Goal: Task Accomplishment & Management: Manage account settings

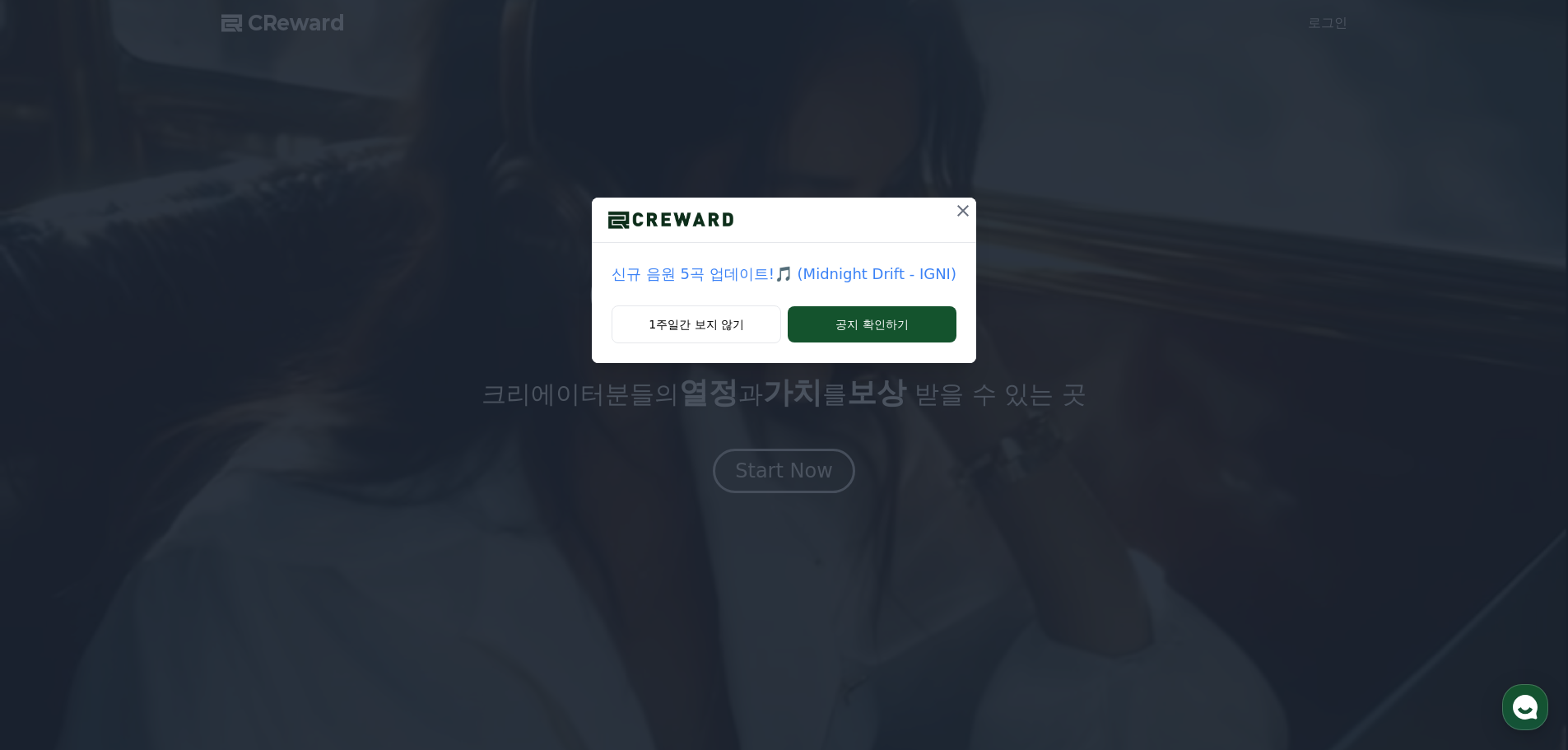
click at [958, 215] on icon at bounding box center [962, 210] width 19 height 19
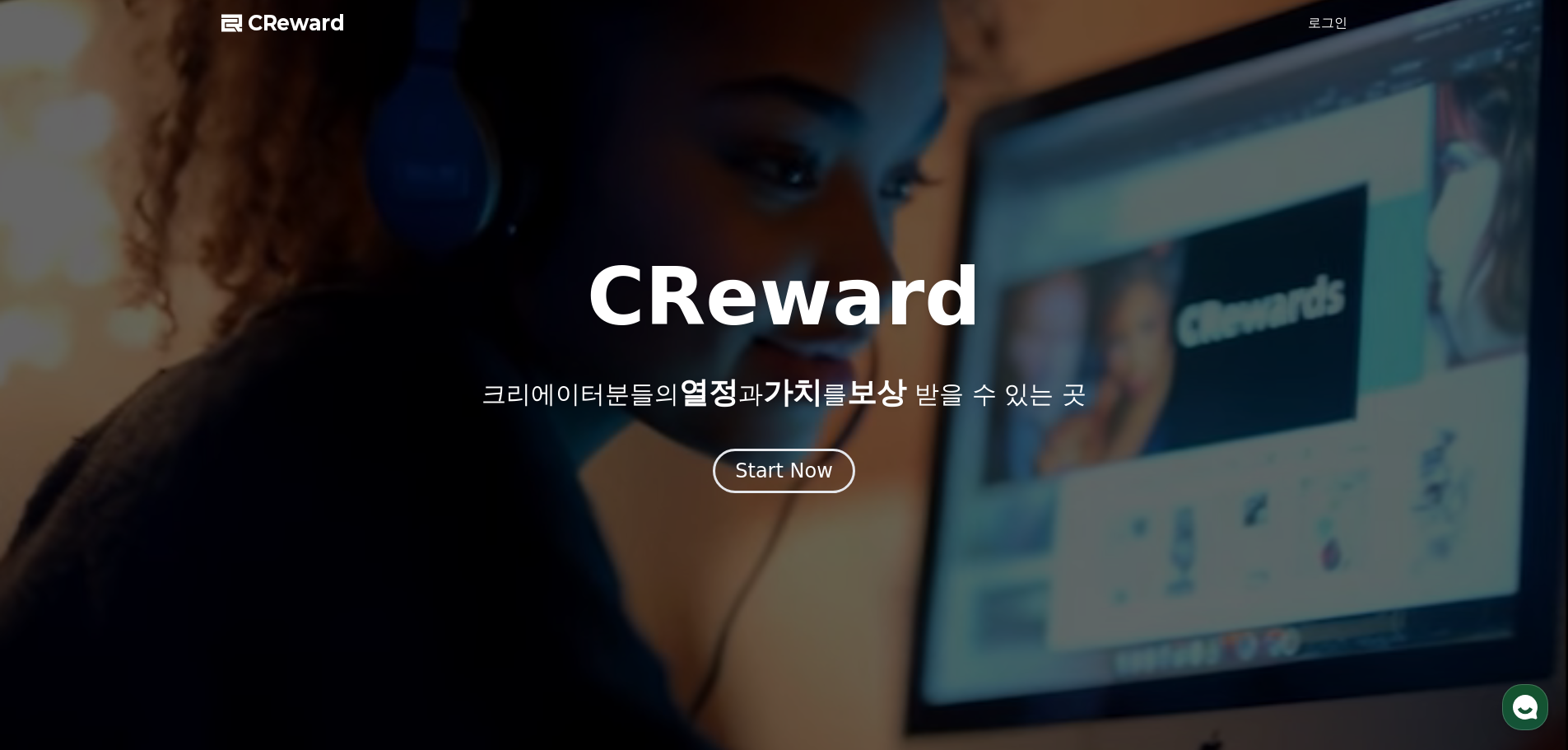
click at [1337, 31] on link "로그인" at bounding box center [1327, 22] width 40 height 19
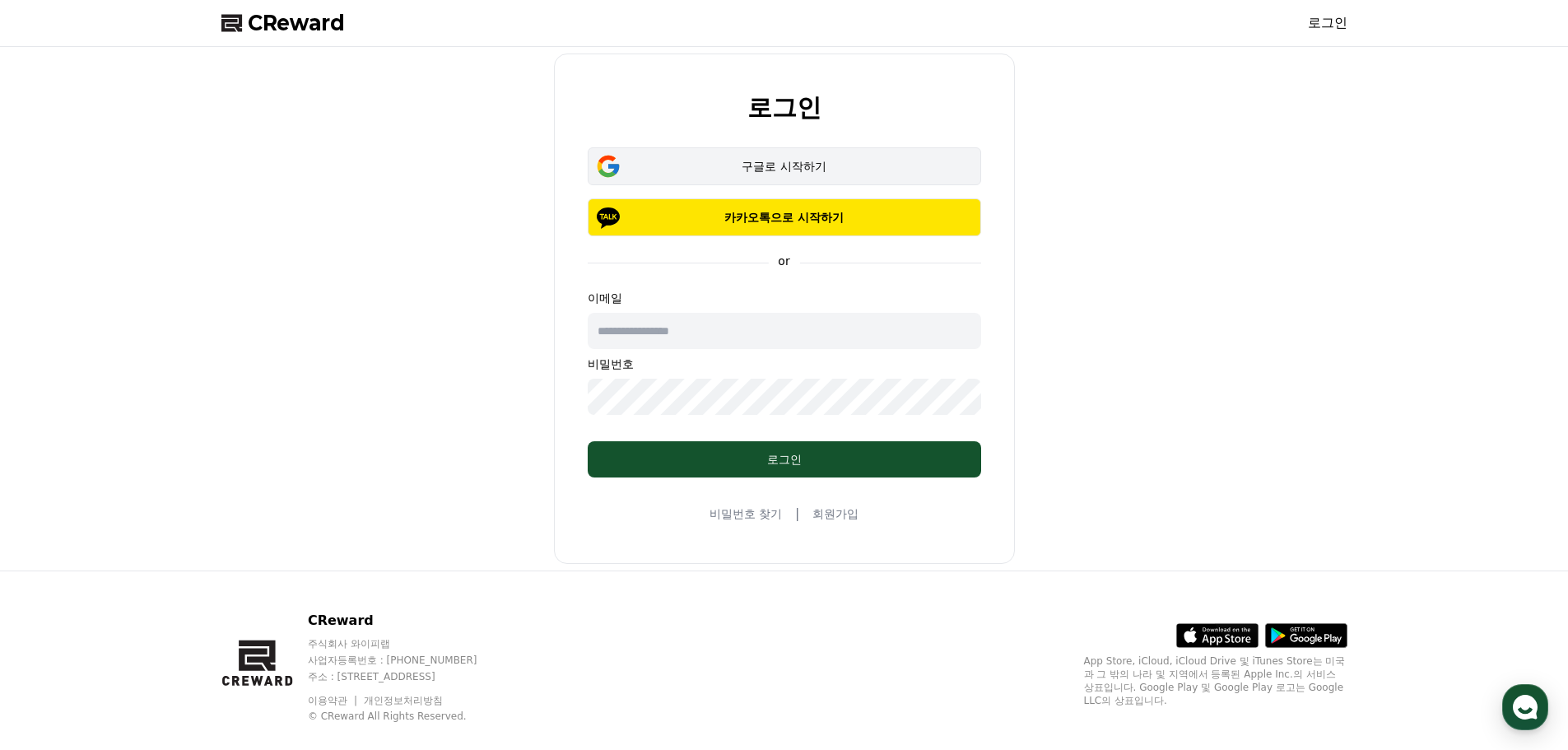
click at [816, 180] on button "구글로 시작하기" at bounding box center [784, 166] width 394 height 38
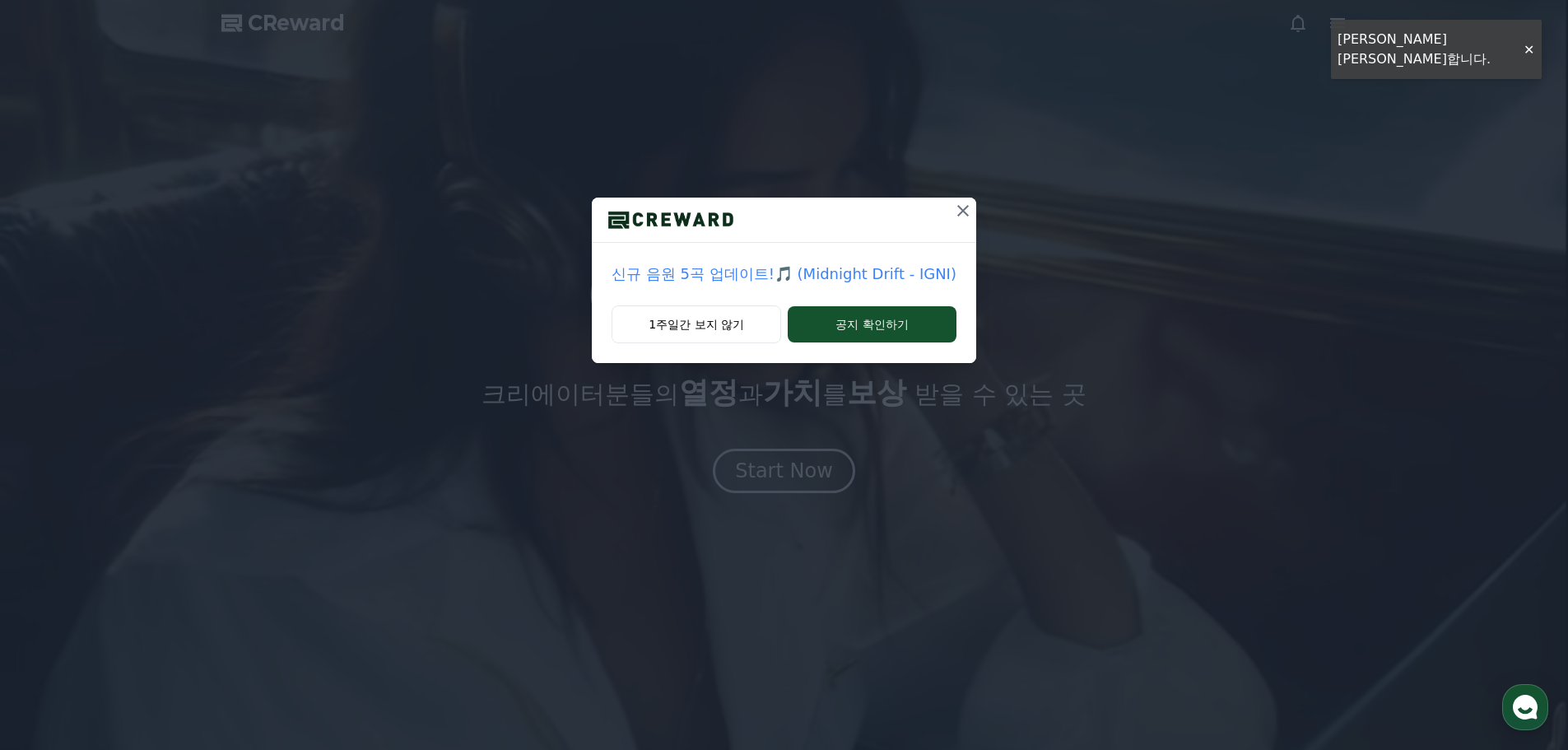
click at [964, 208] on icon at bounding box center [962, 210] width 19 height 19
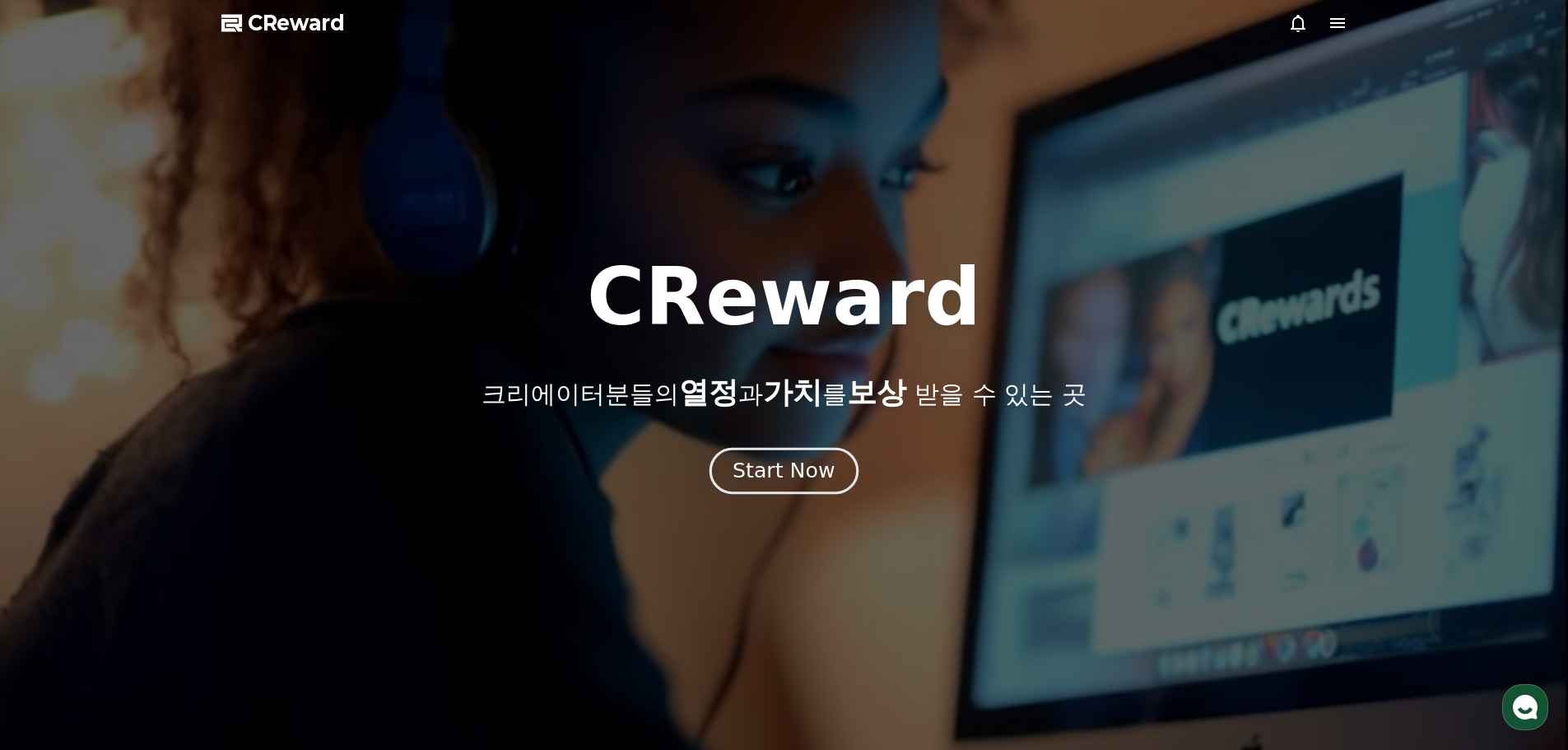
click at [807, 479] on div "Start Now" at bounding box center [783, 471] width 102 height 28
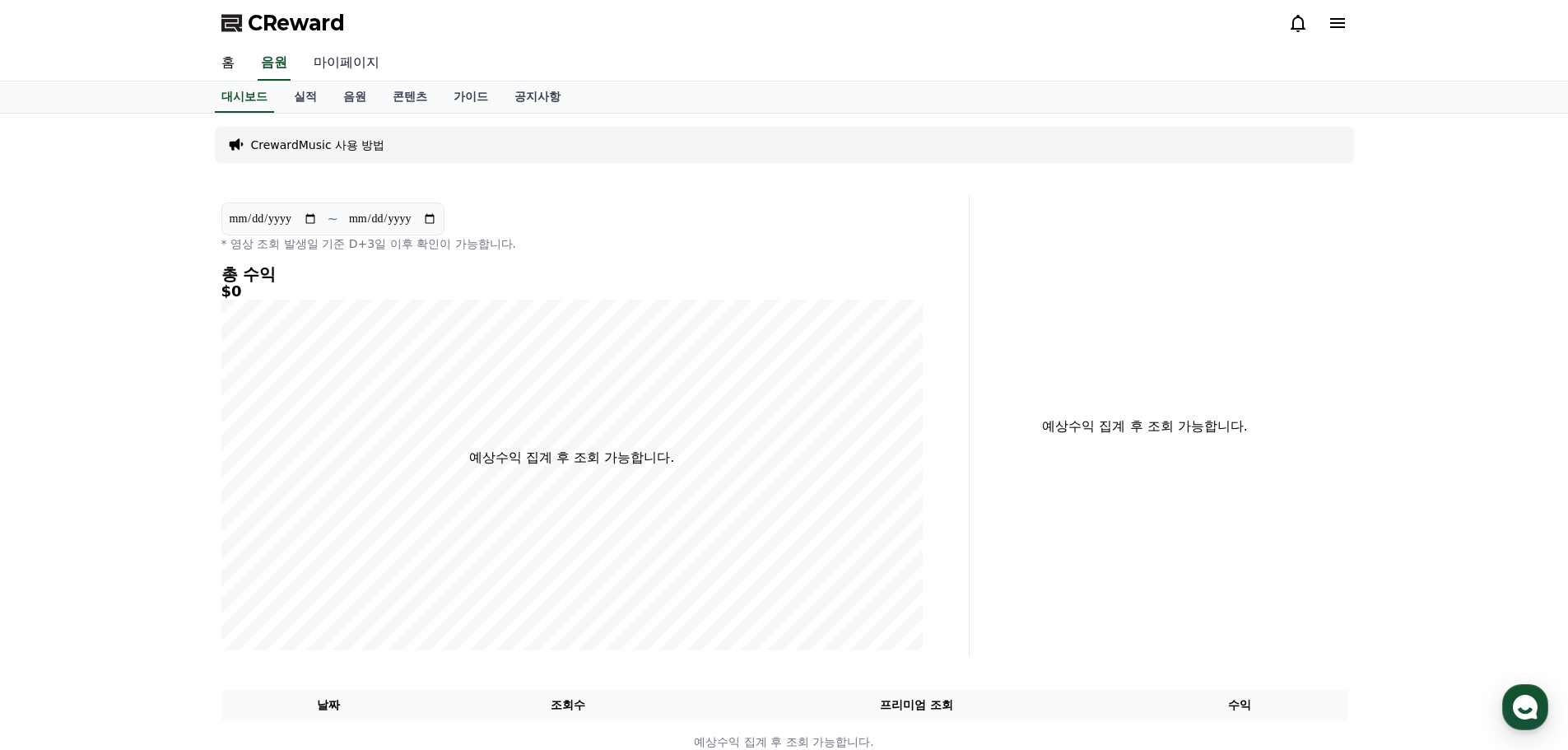
click at [349, 68] on link "마이페이지" at bounding box center [347, 63] width 92 height 35
select select "**********"
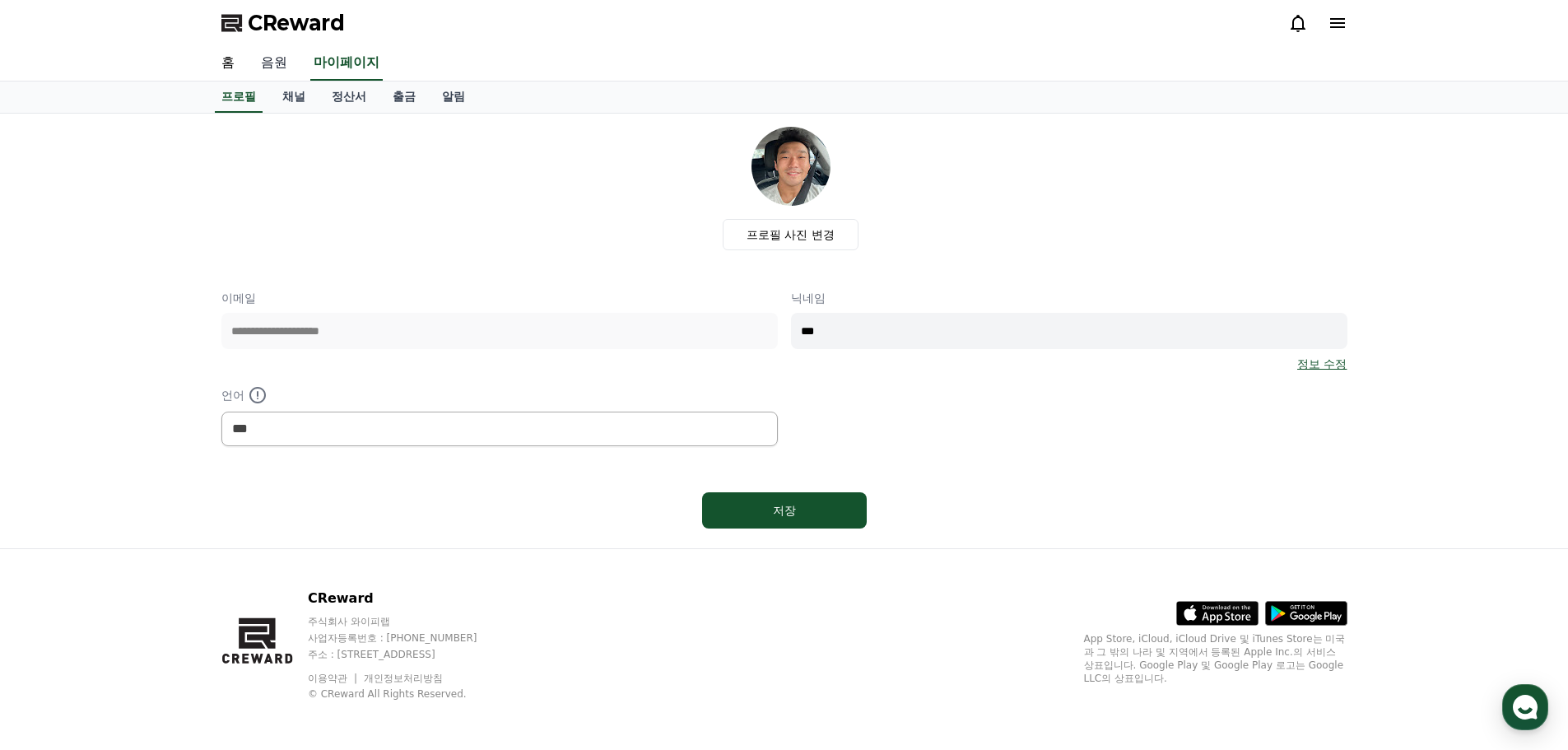
click at [276, 66] on link "음원" at bounding box center [273, 63] width 52 height 35
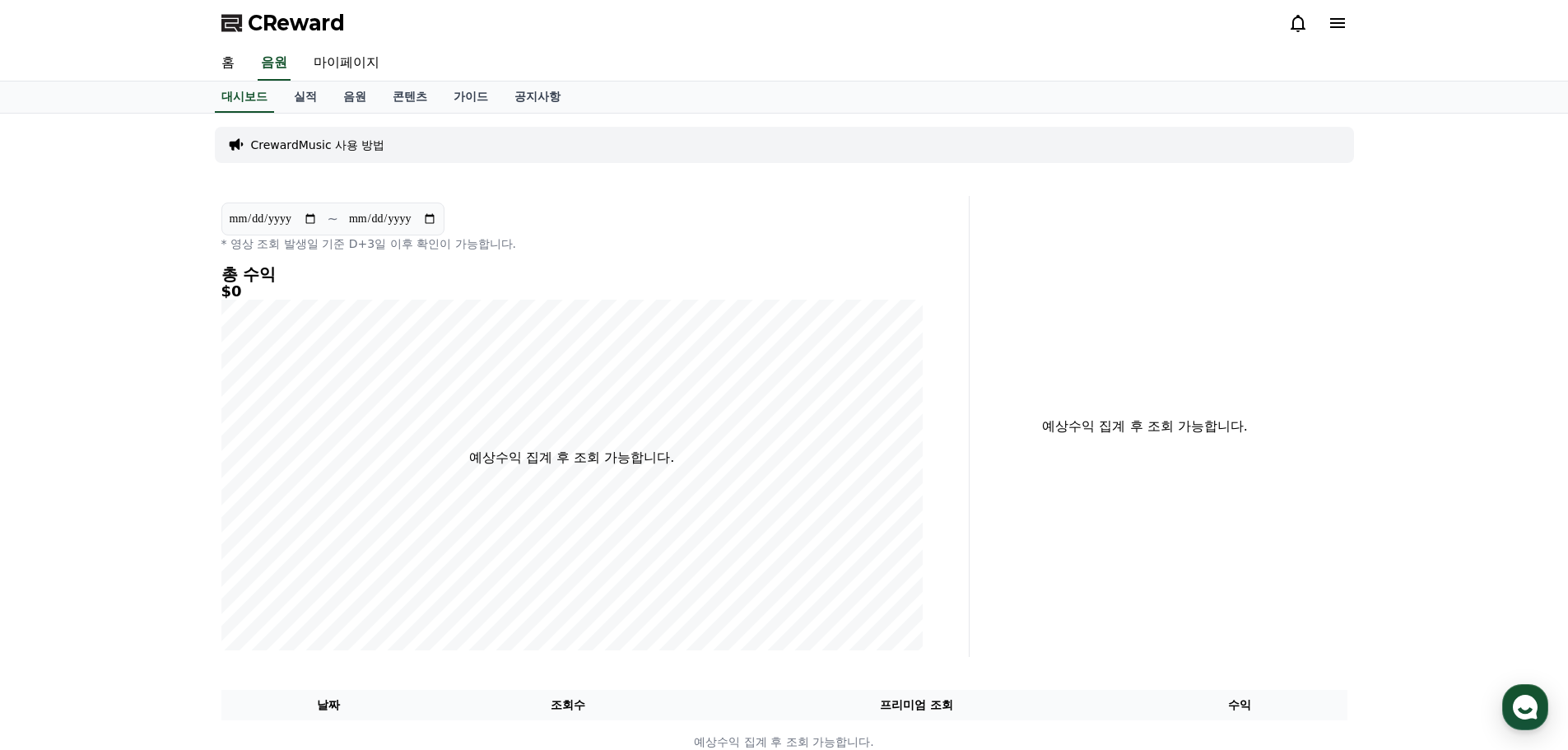
click at [307, 149] on p "CrewardMusic 사용 방법" at bounding box center [318, 145] width 134 height 17
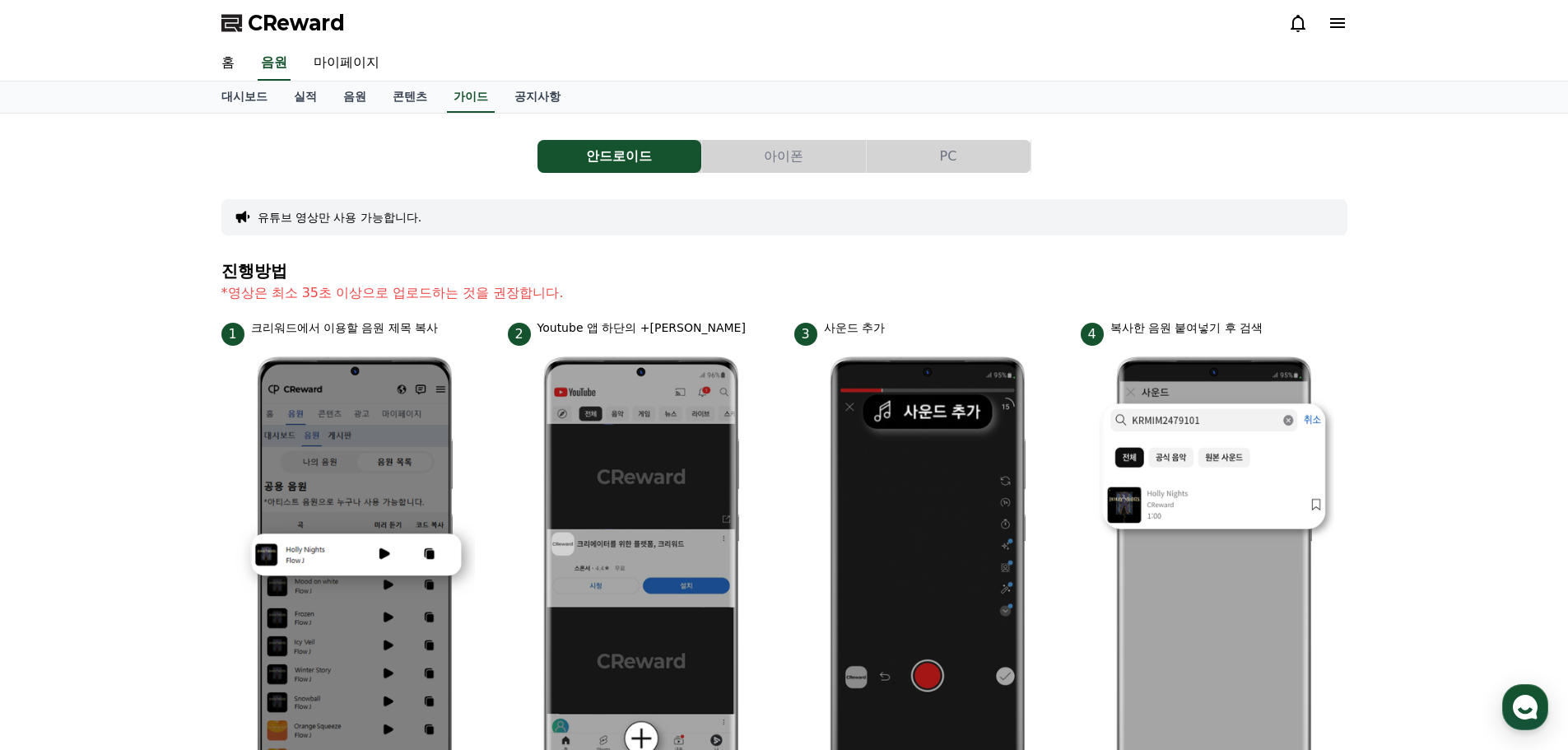
click at [807, 167] on button "아이폰" at bounding box center [784, 156] width 164 height 33
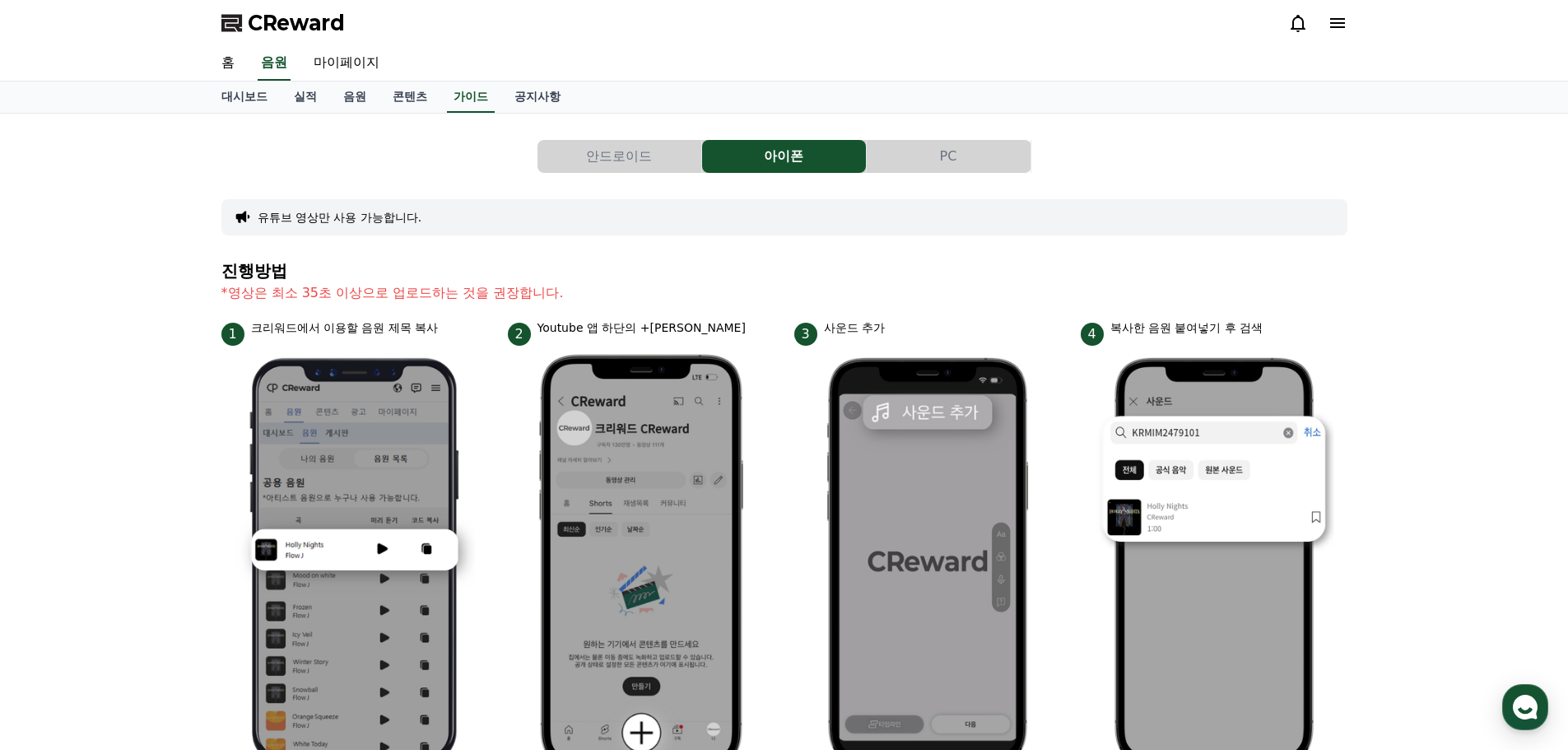
click at [971, 161] on button "PC" at bounding box center [948, 156] width 164 height 33
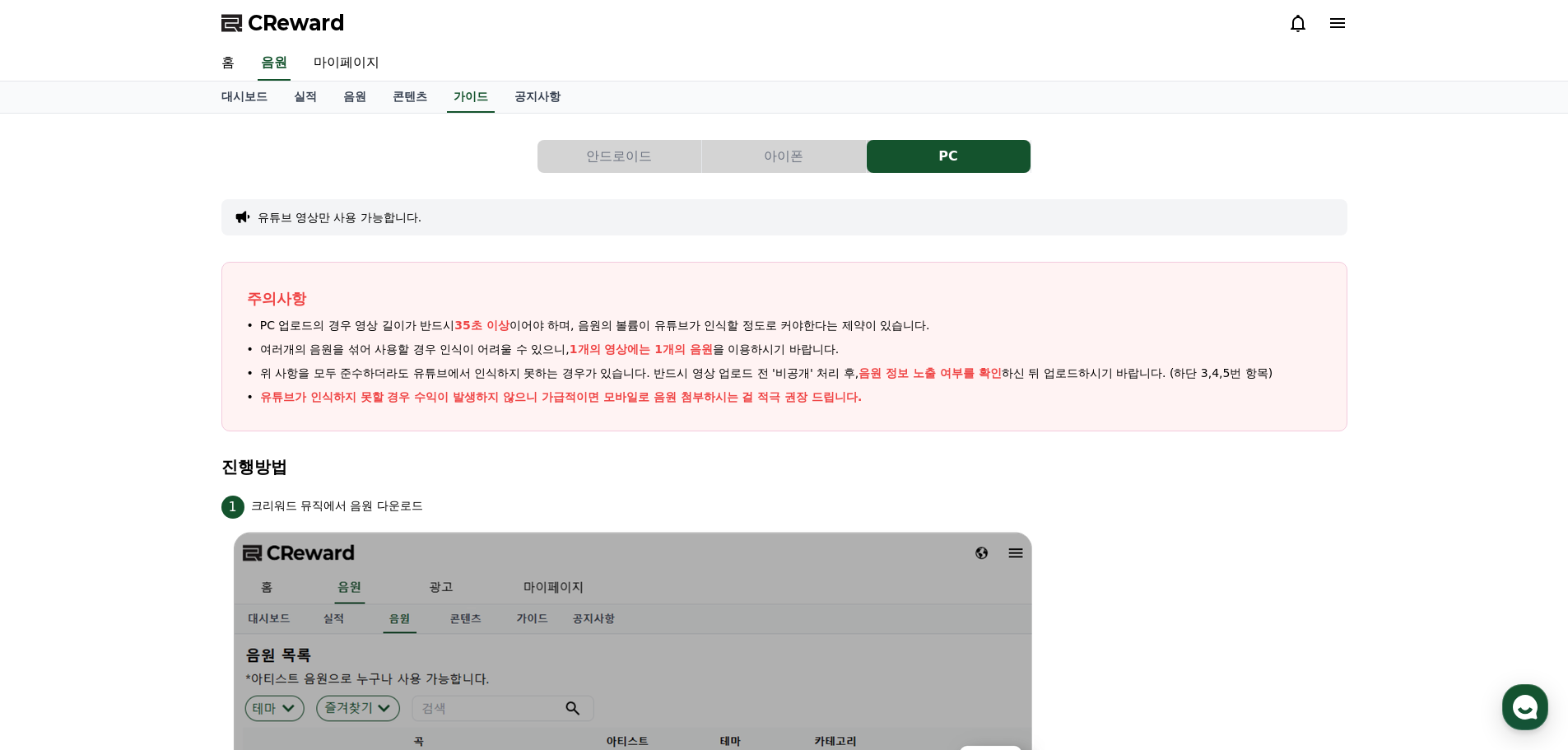
click at [801, 155] on button "아이폰" at bounding box center [784, 156] width 164 height 33
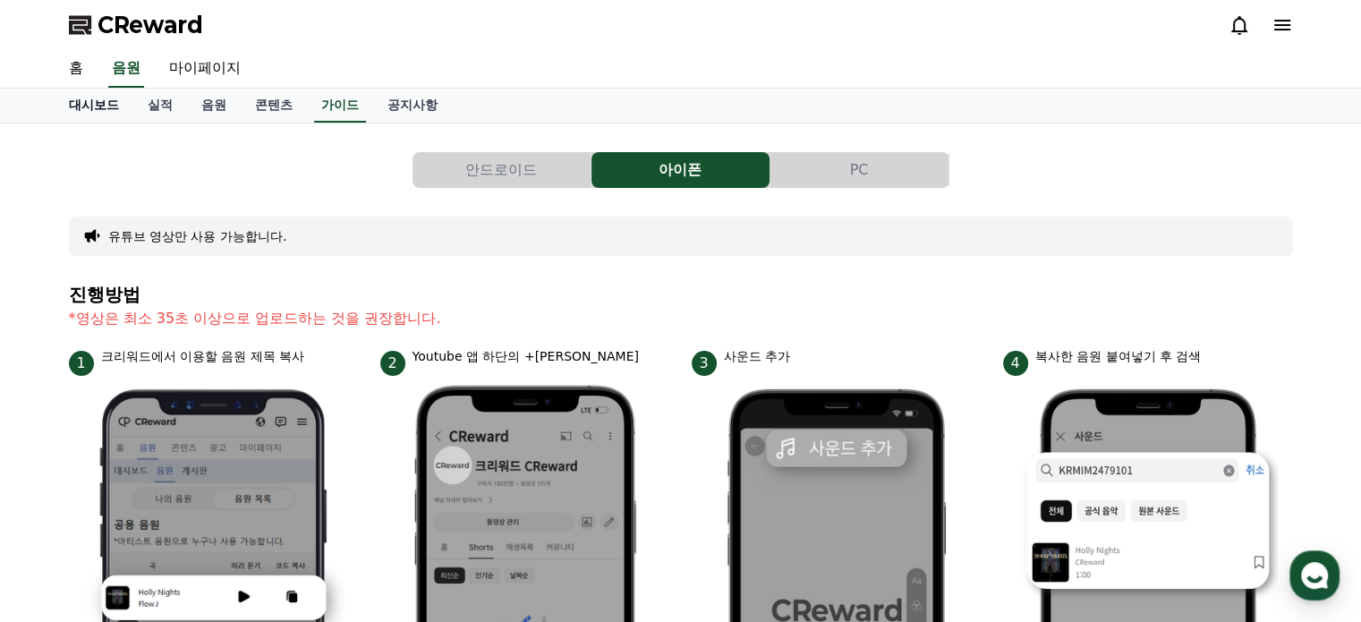
click at [97, 110] on link "대시보드" at bounding box center [94, 106] width 79 height 34
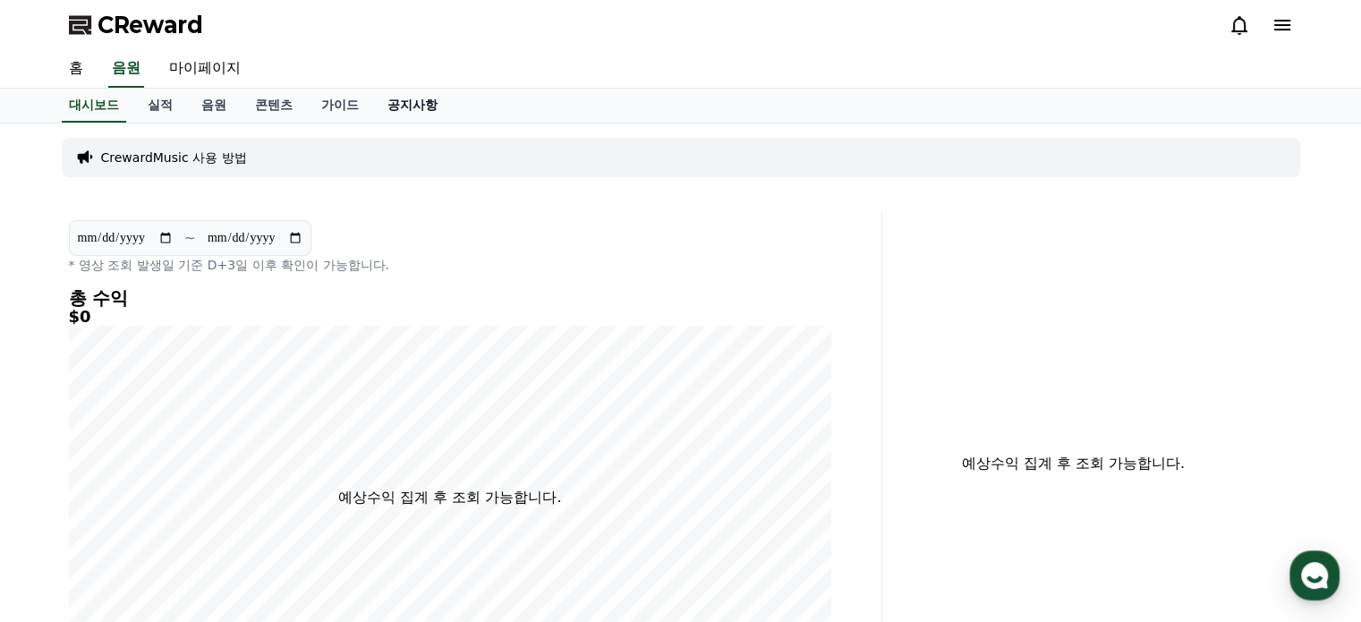
click at [430, 114] on link "공지사항" at bounding box center [412, 106] width 79 height 34
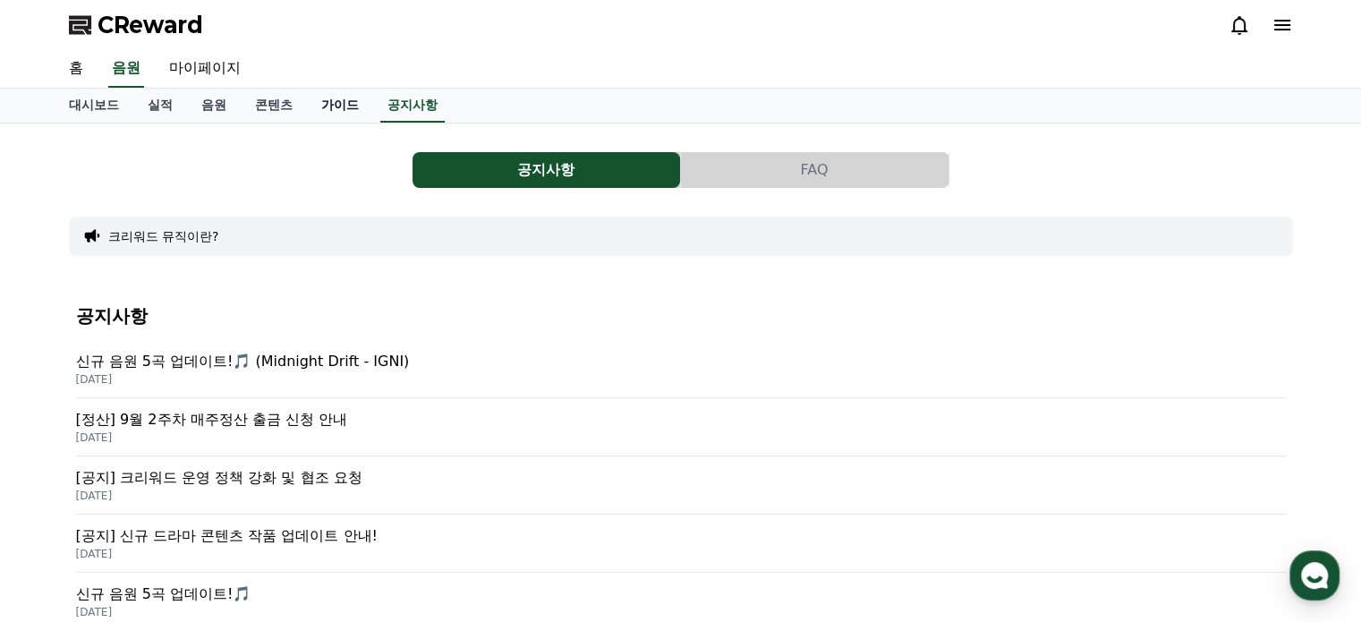
click at [337, 105] on link "가이드" at bounding box center [340, 106] width 66 height 34
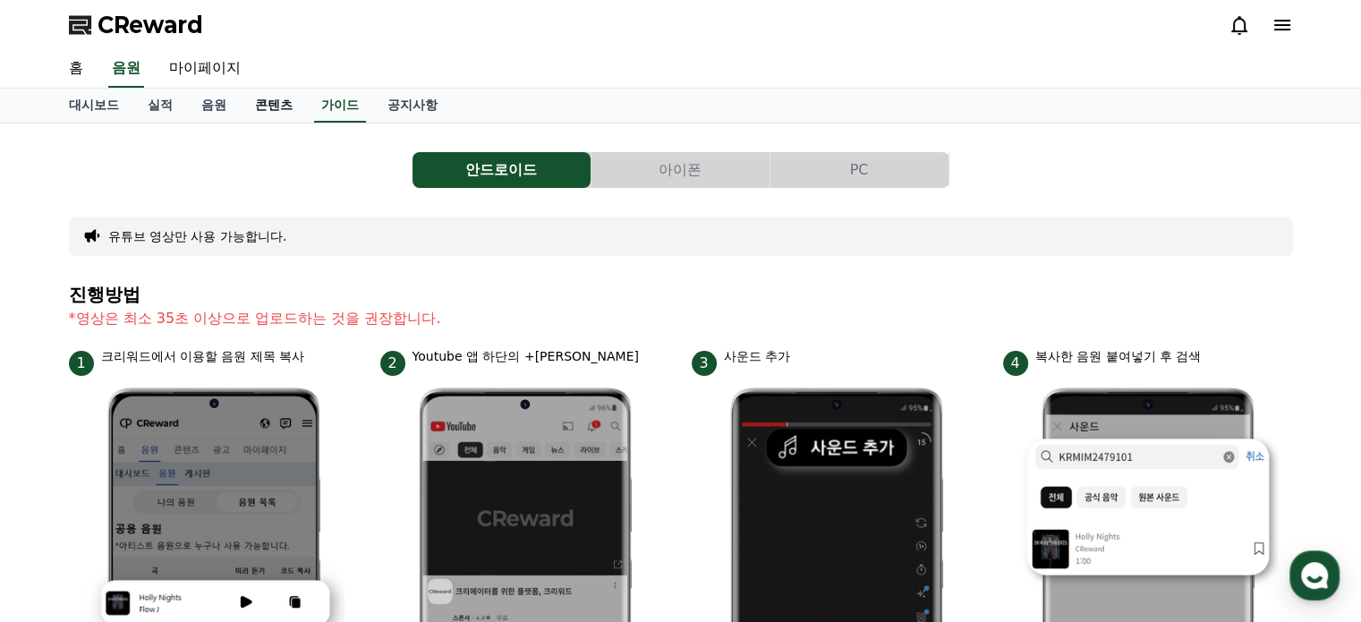
click at [276, 107] on link "콘텐츠" at bounding box center [274, 106] width 66 height 34
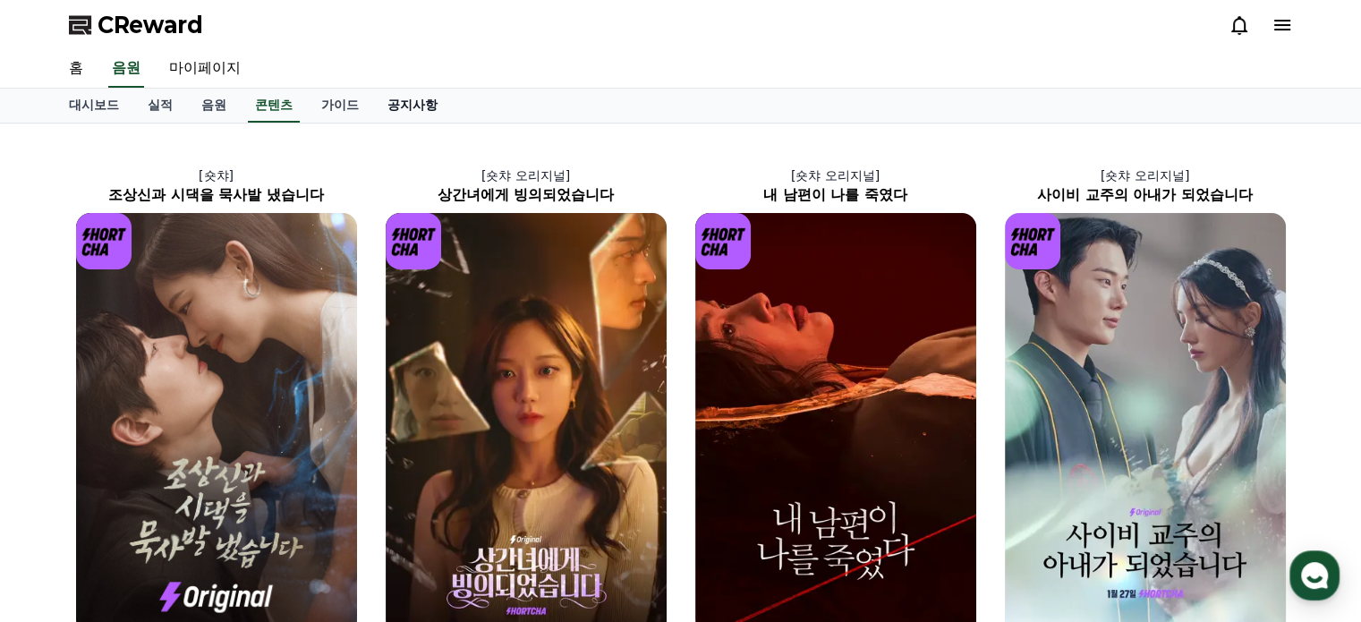
click at [413, 103] on link "공지사항" at bounding box center [412, 106] width 79 height 34
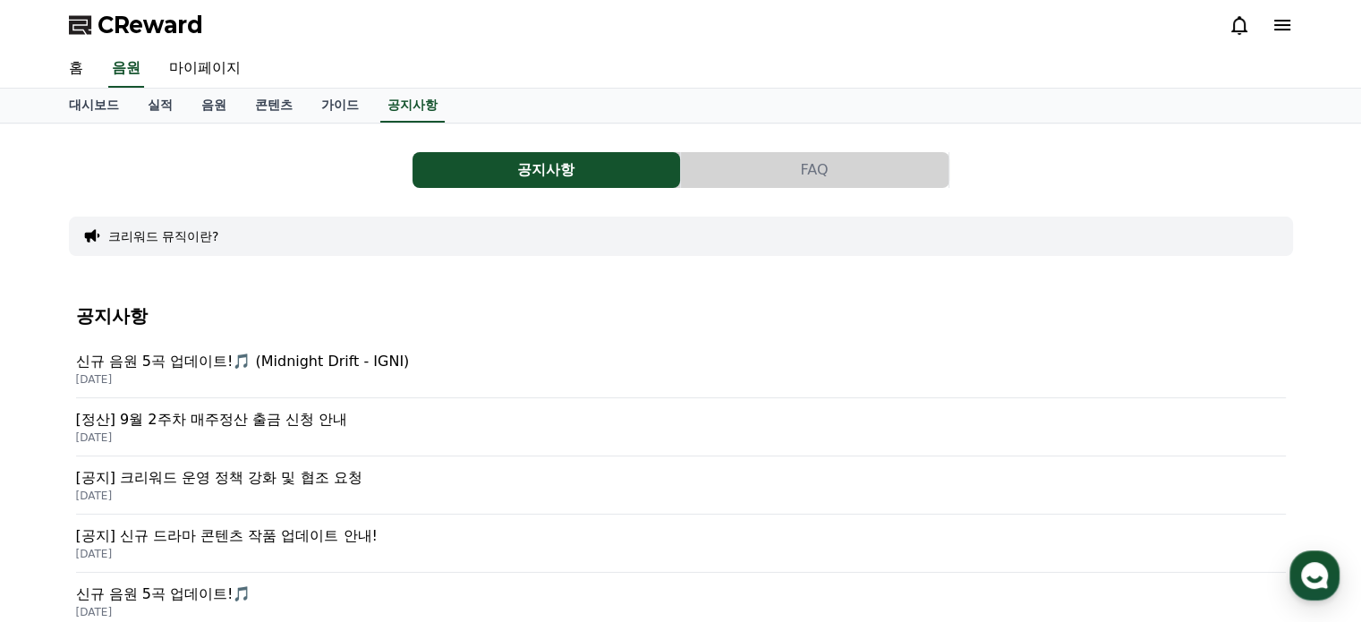
click at [1296, 31] on div "CReward" at bounding box center [681, 25] width 1253 height 50
click at [1275, 28] on icon at bounding box center [1282, 24] width 21 height 21
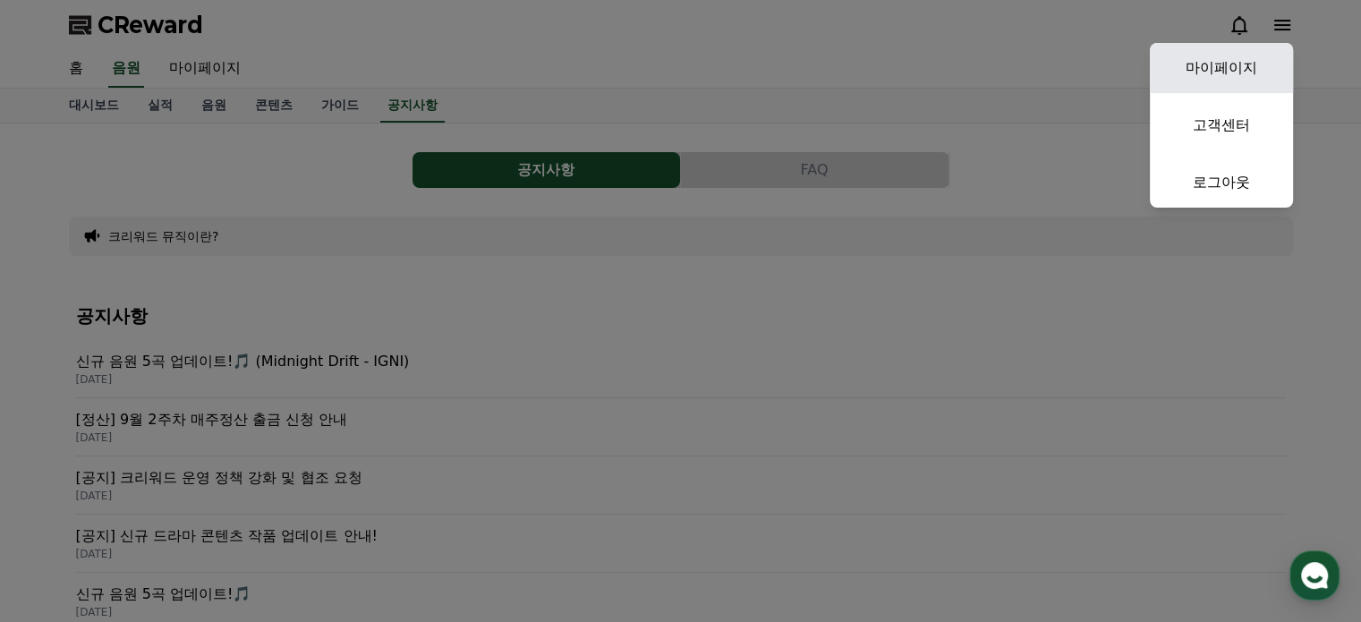
click at [1250, 78] on link "마이페이지" at bounding box center [1221, 68] width 143 height 50
select select "**********"
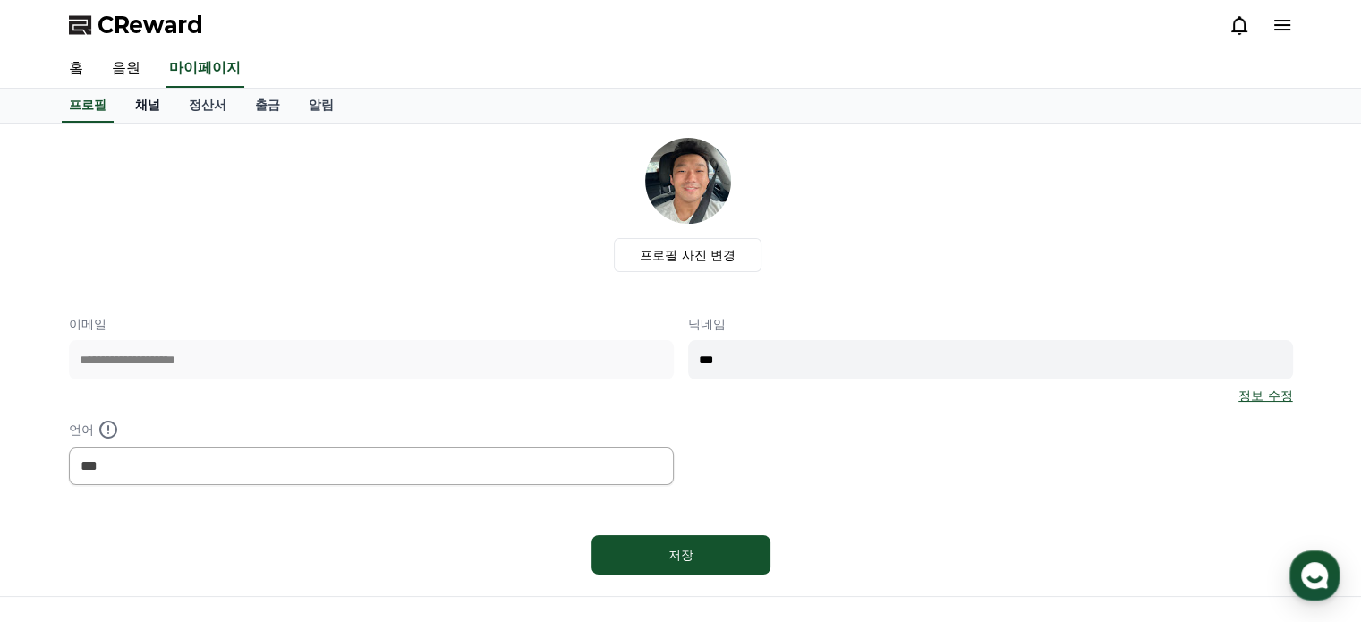
click at [150, 109] on link "채널" at bounding box center [148, 106] width 54 height 34
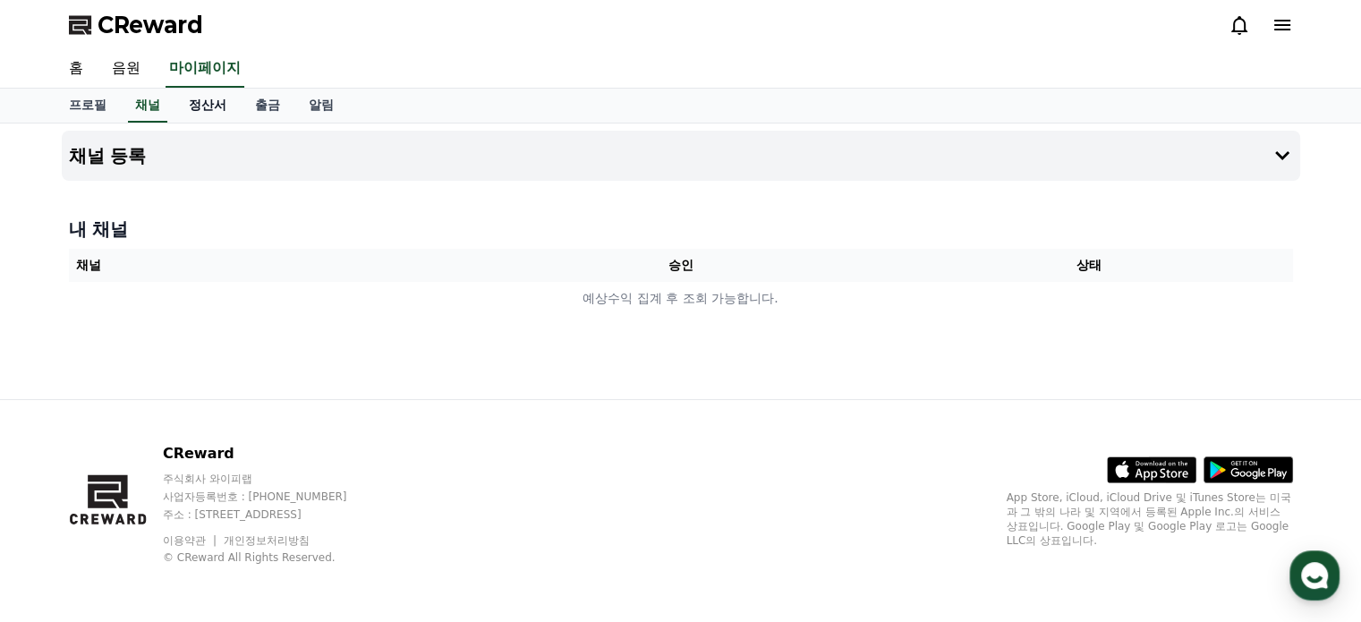
click at [208, 107] on link "정산서" at bounding box center [207, 106] width 66 height 34
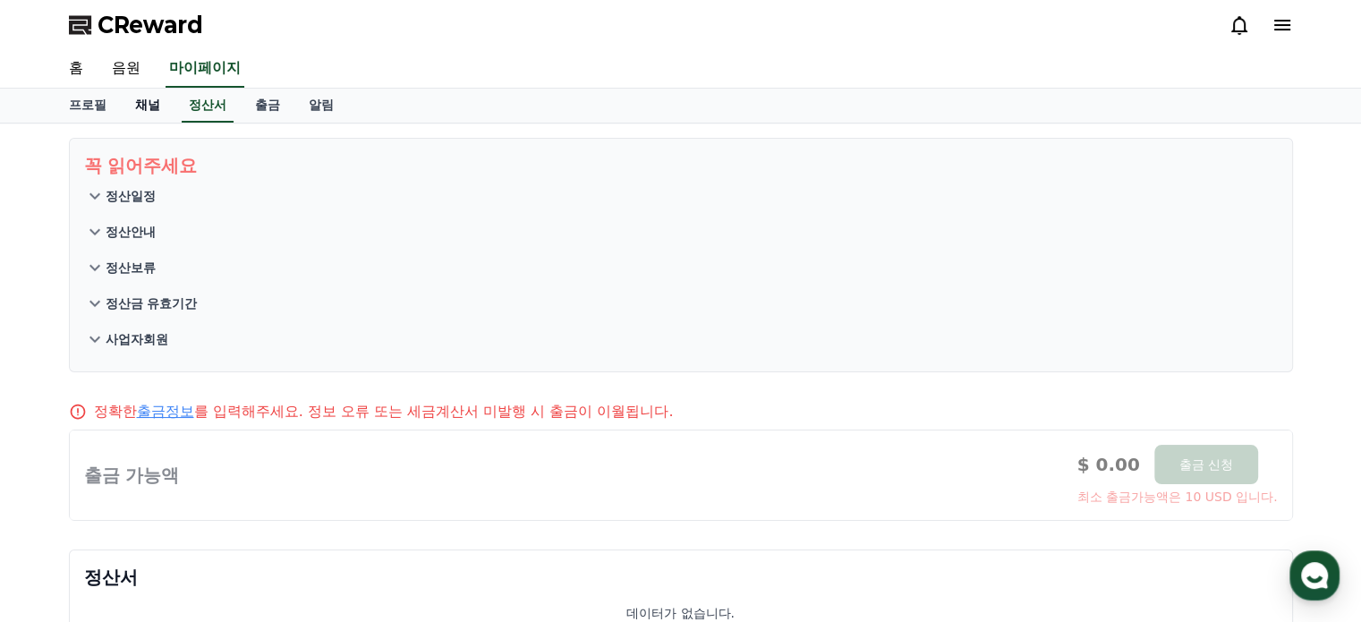
click at [144, 102] on link "채널" at bounding box center [148, 106] width 54 height 34
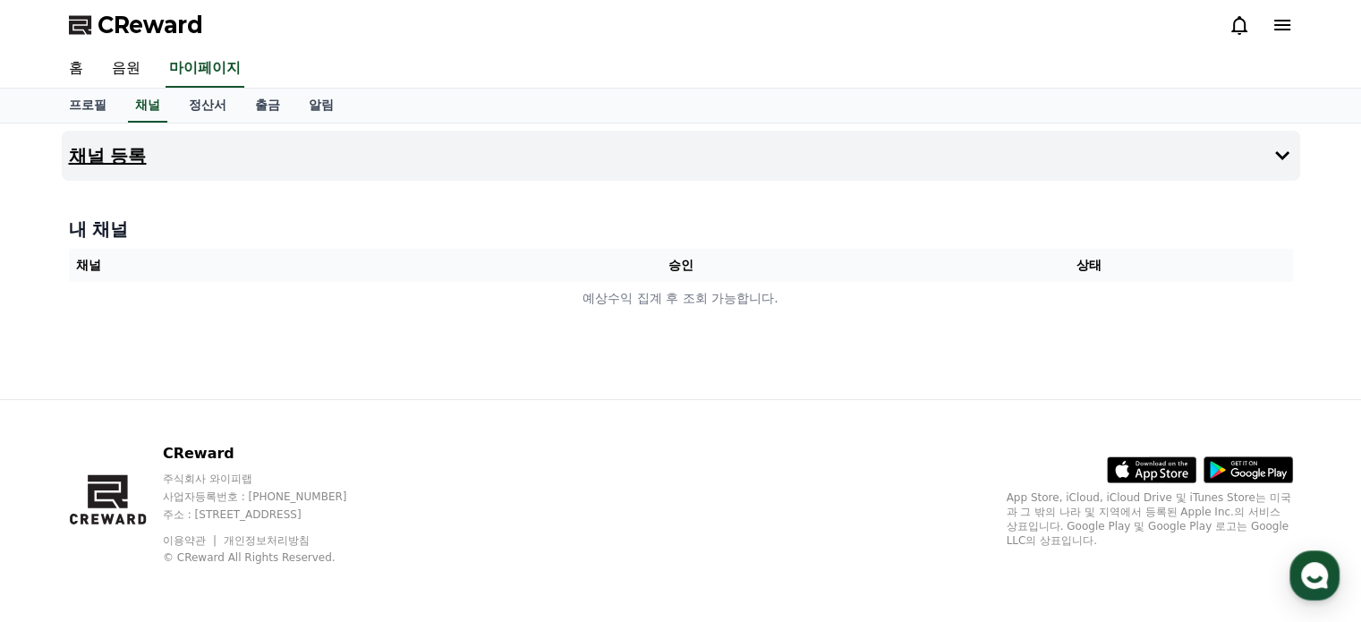
click at [1022, 142] on button "채널 등록" at bounding box center [681, 156] width 1238 height 50
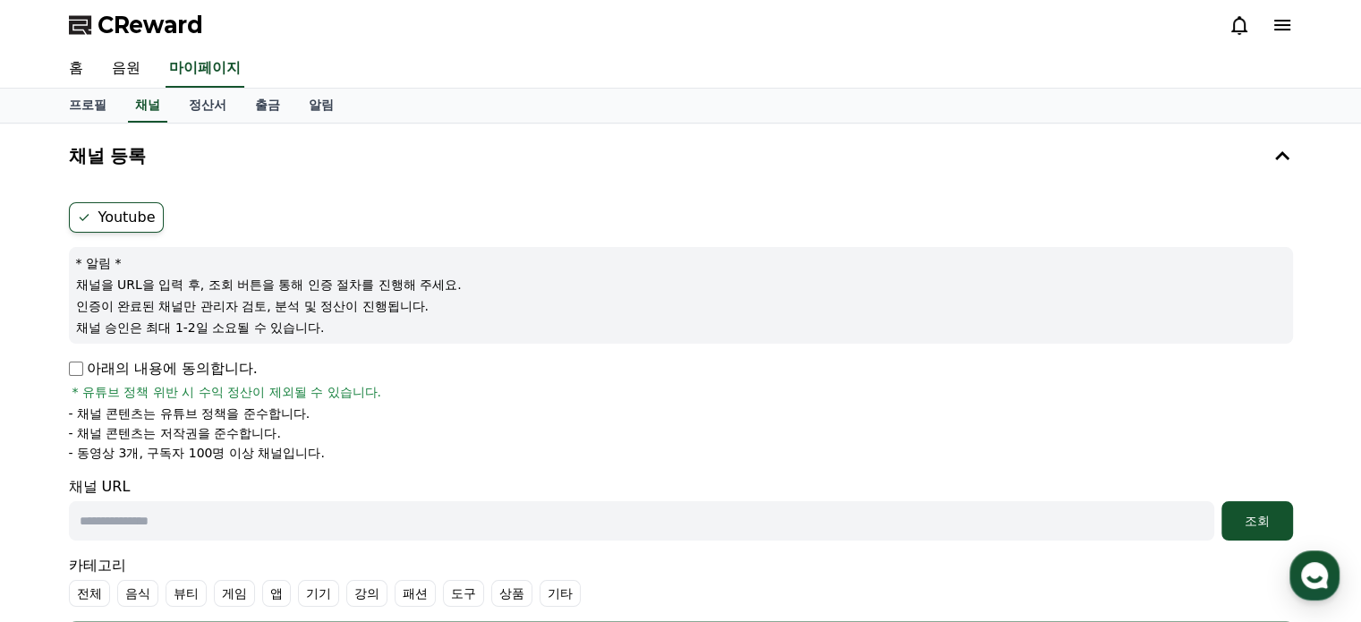
click at [102, 215] on label "Youtube" at bounding box center [116, 217] width 95 height 30
click at [167, 371] on p "아래의 내용에 동의합니다." at bounding box center [163, 368] width 189 height 21
click at [64, 361] on div "Youtube * 알림 * 채널을 URL을 입력 후, 조회 버튼을 통해 인증 절차를 진행해 주세요. 인증이 완료된 채널만 관리자 검토, 분석 …" at bounding box center [681, 431] width 1238 height 472
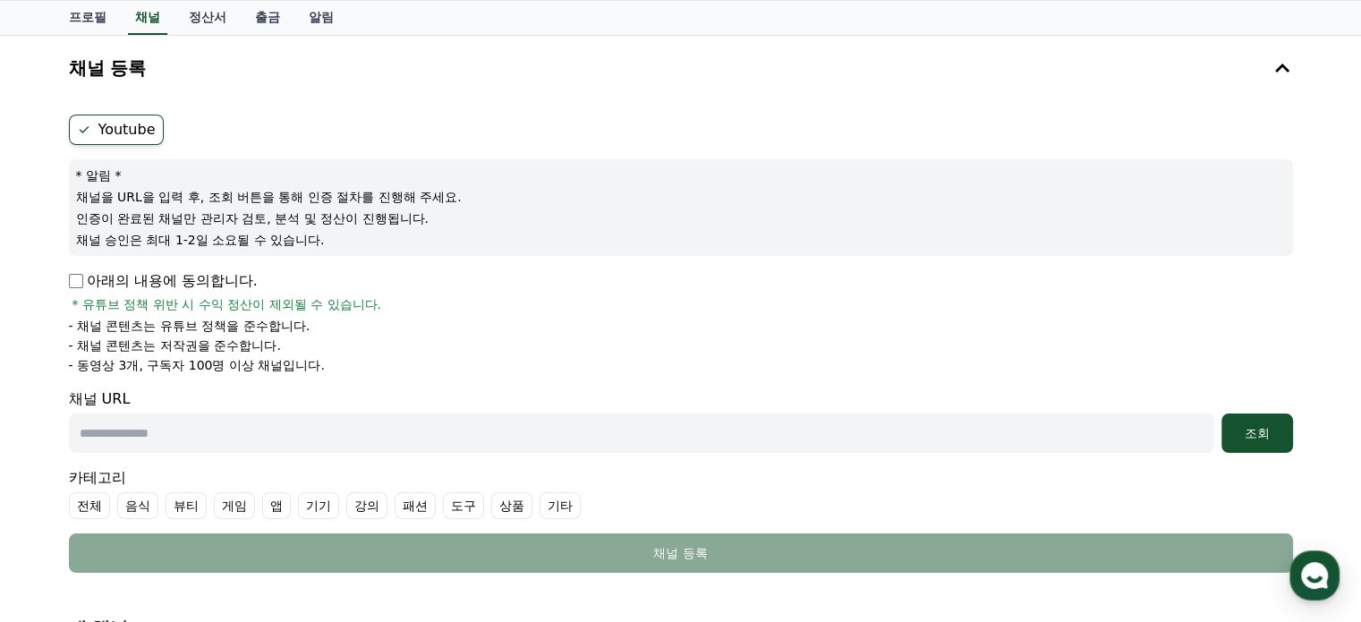
scroll to position [119, 0]
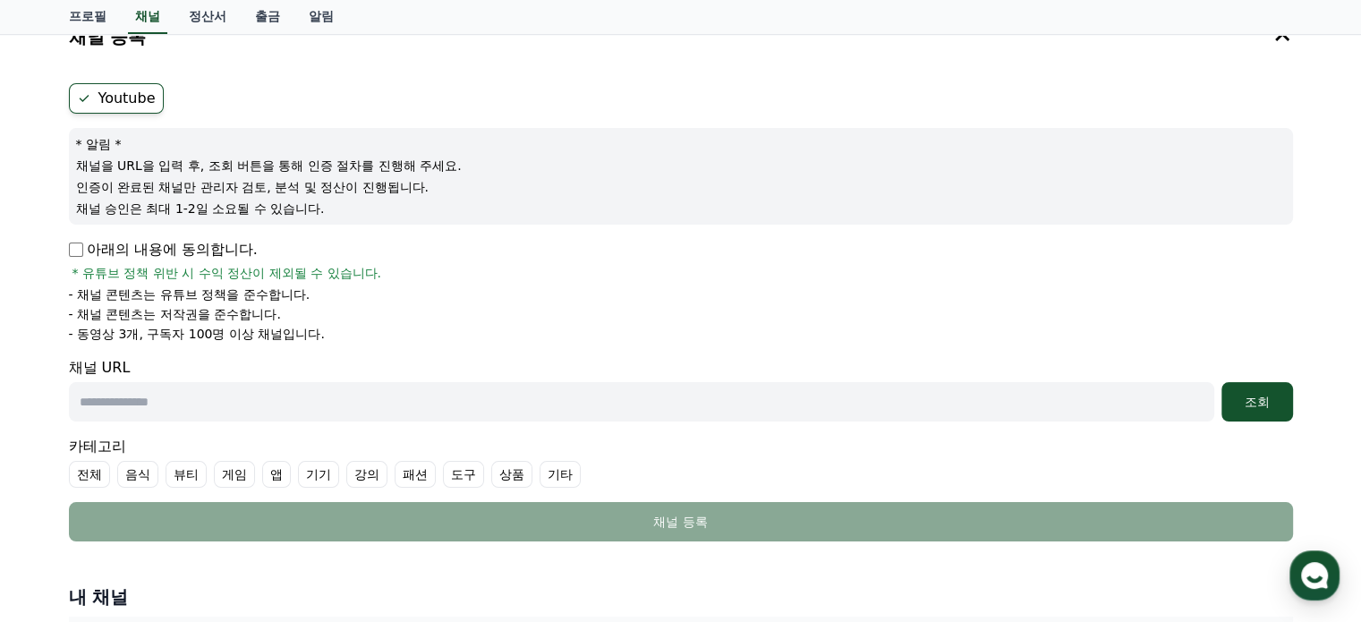
drag, startPoint x: 283, startPoint y: 407, endPoint x: 342, endPoint y: 406, distance: 59.1
click at [283, 407] on input "text" at bounding box center [641, 401] width 1145 height 39
paste input "**********"
type input "**********"
click at [1249, 386] on button "조회" at bounding box center [1257, 401] width 72 height 39
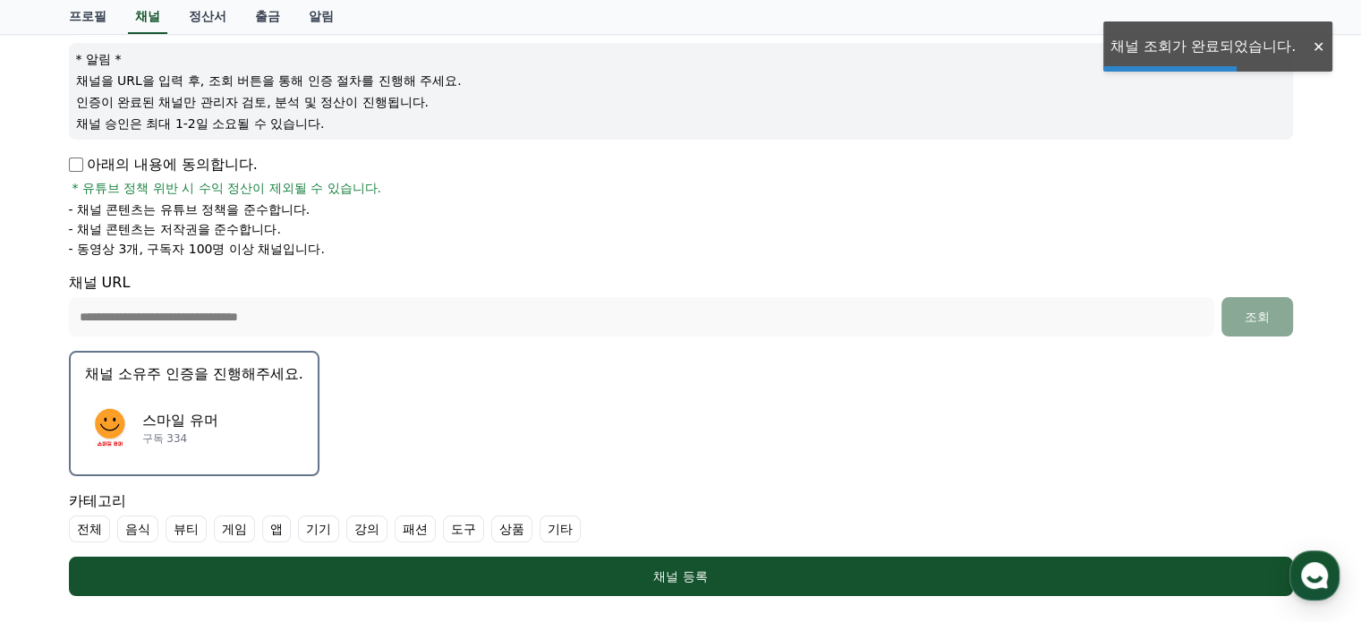
scroll to position [238, 0]
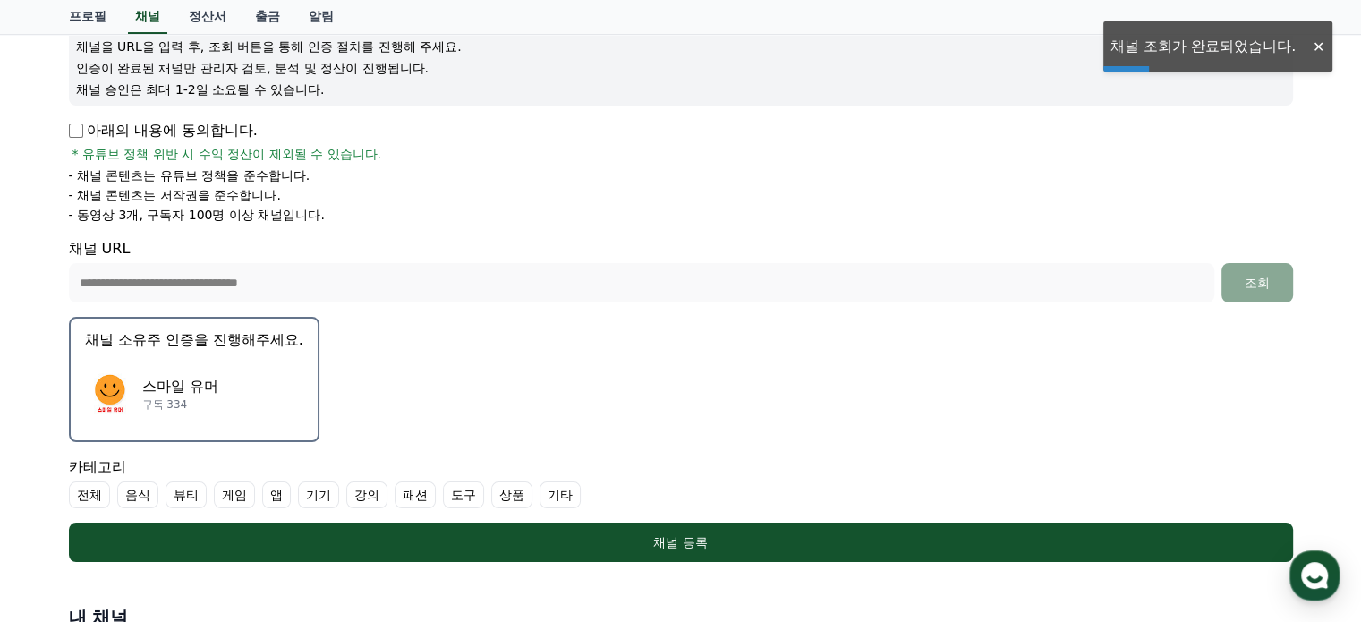
click at [277, 392] on div "스마일 유머 구독 334" at bounding box center [194, 394] width 218 height 72
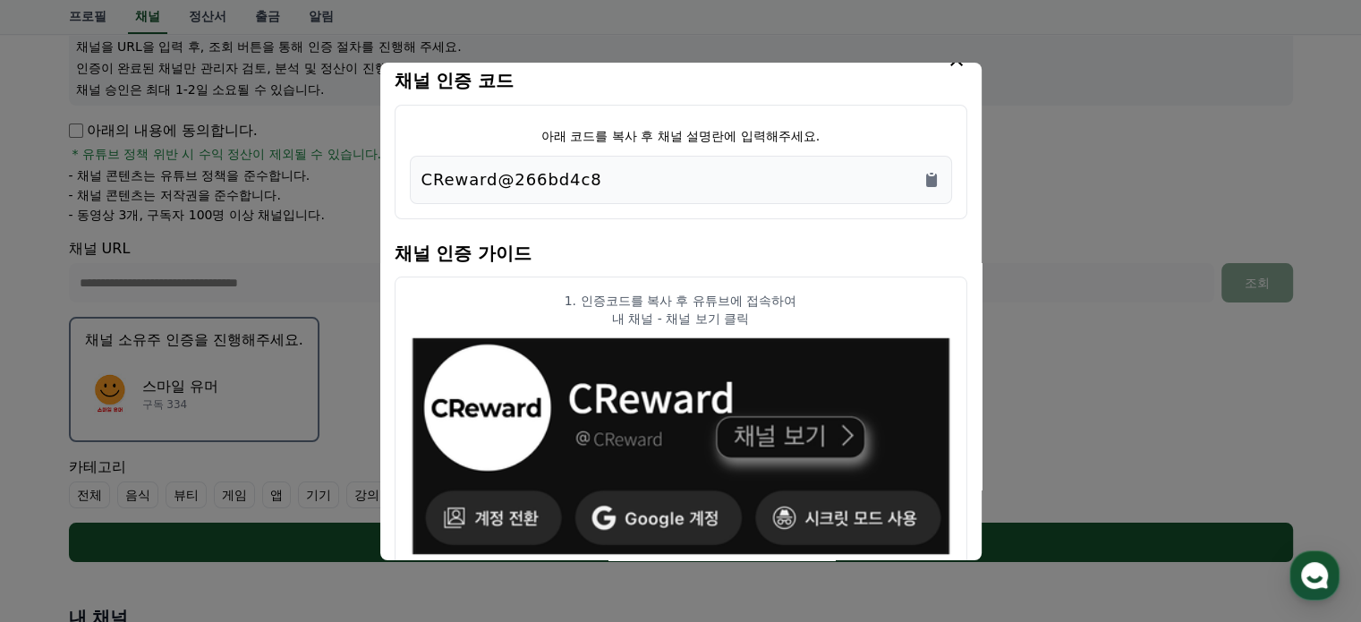
scroll to position [0, 0]
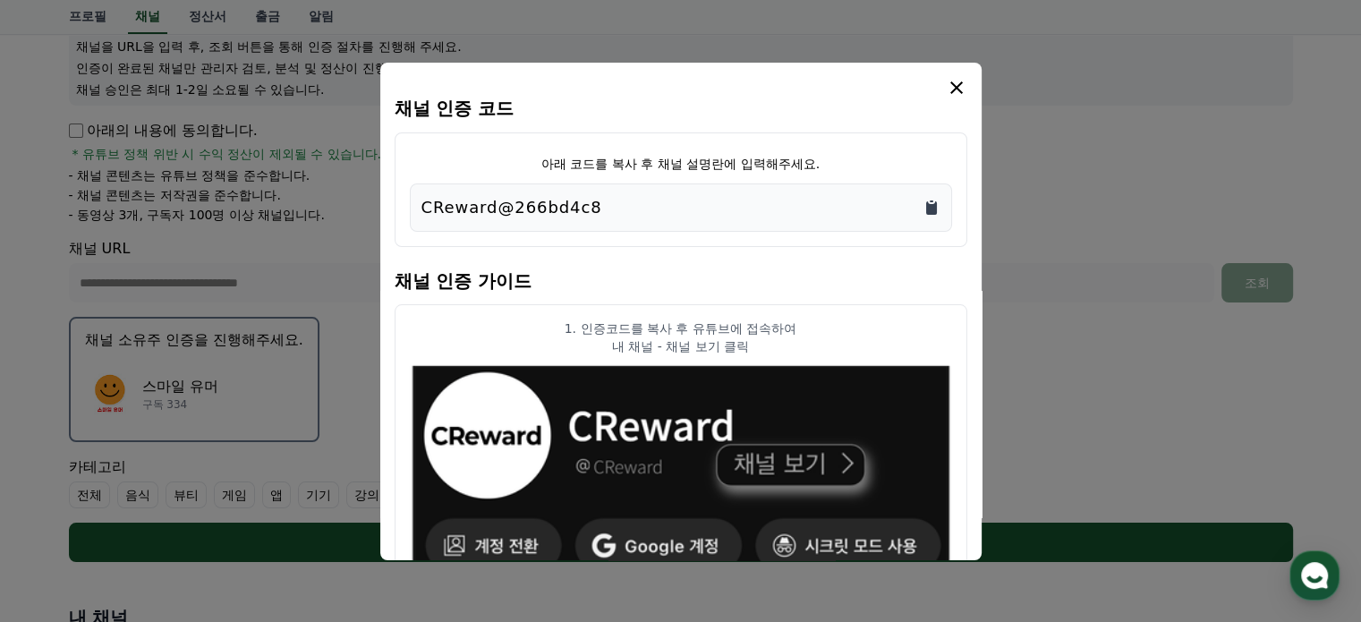
click at [924, 208] on icon "Copy to clipboard" at bounding box center [932, 208] width 18 height 18
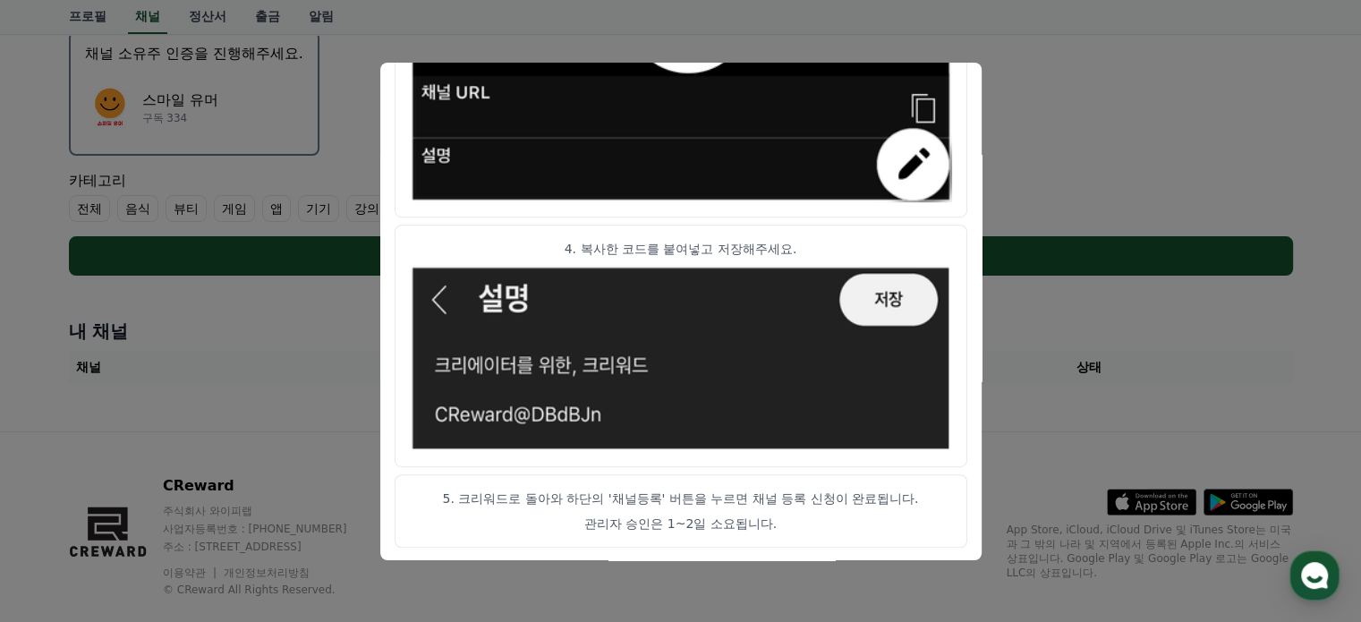
scroll to position [554, 0]
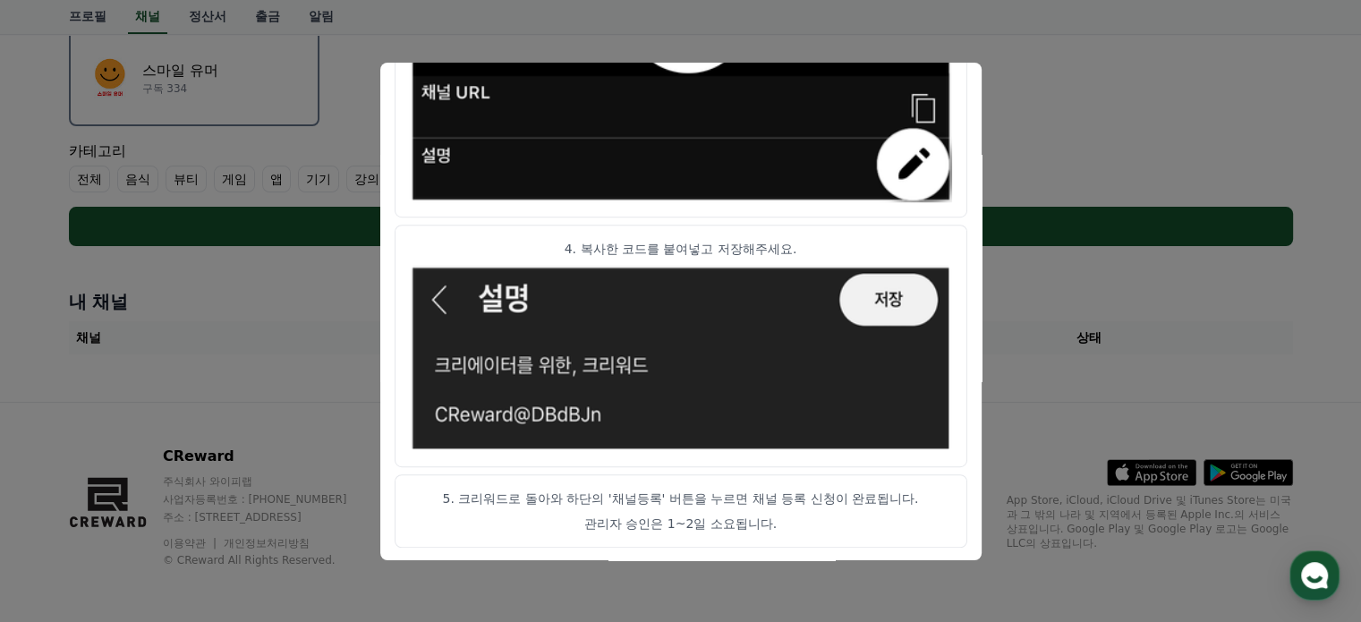
click at [1102, 360] on button "close modal" at bounding box center [680, 311] width 1361 height 622
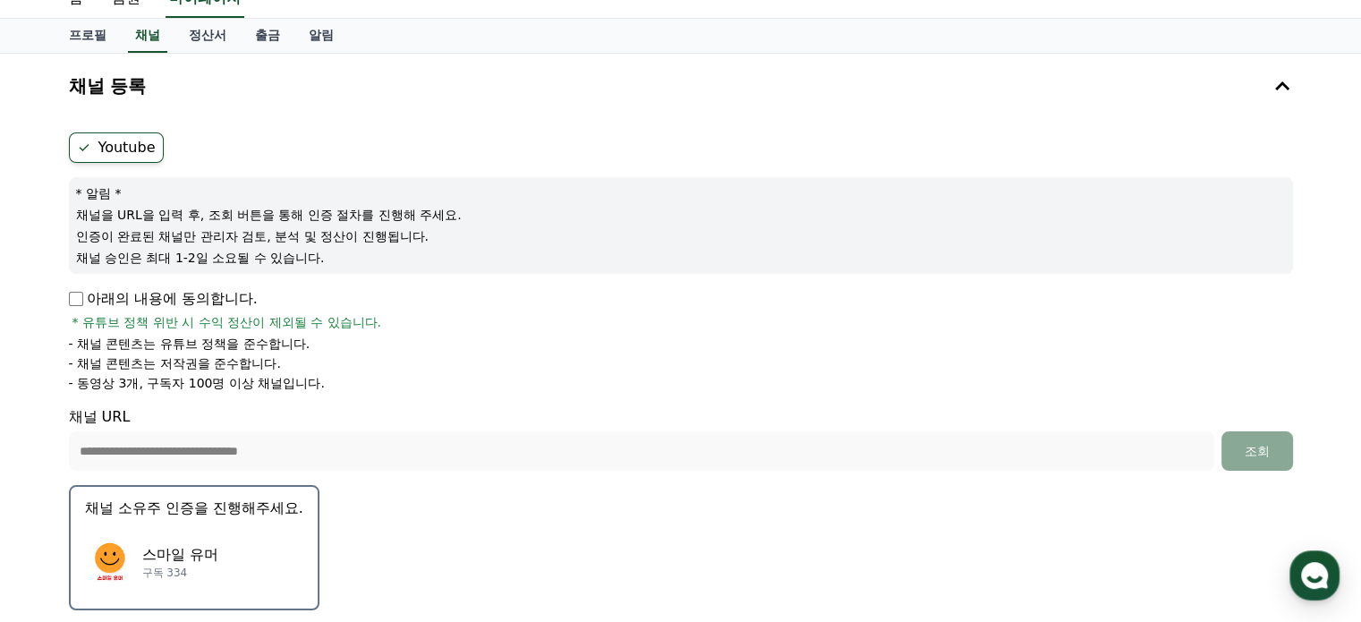
scroll to position [119, 0]
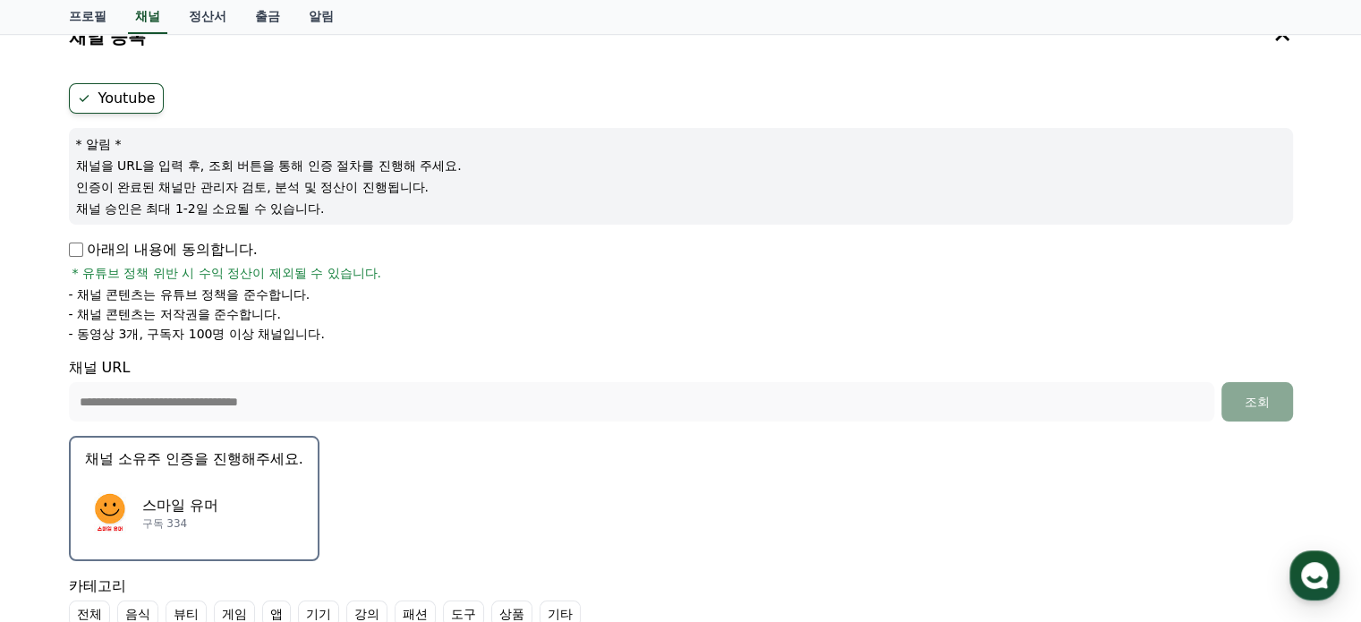
click at [189, 489] on div "스마일 유머 구독 334" at bounding box center [194, 513] width 218 height 72
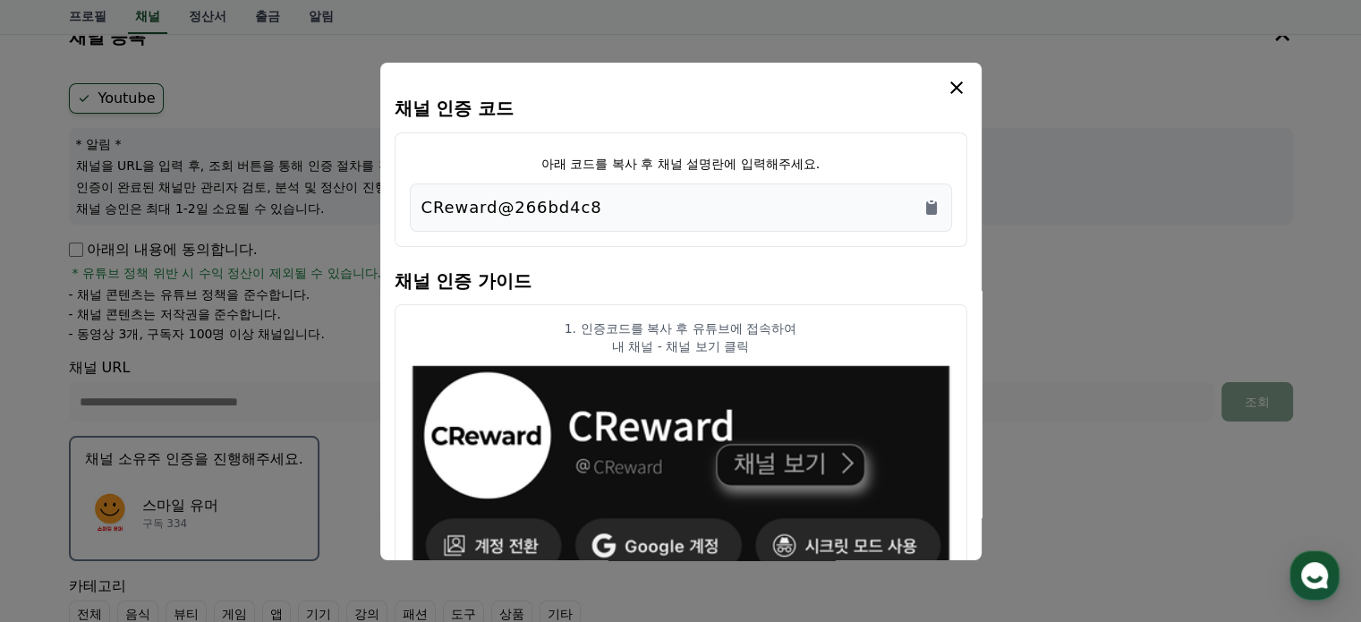
click at [956, 92] on icon "modal" at bounding box center [956, 87] width 21 height 21
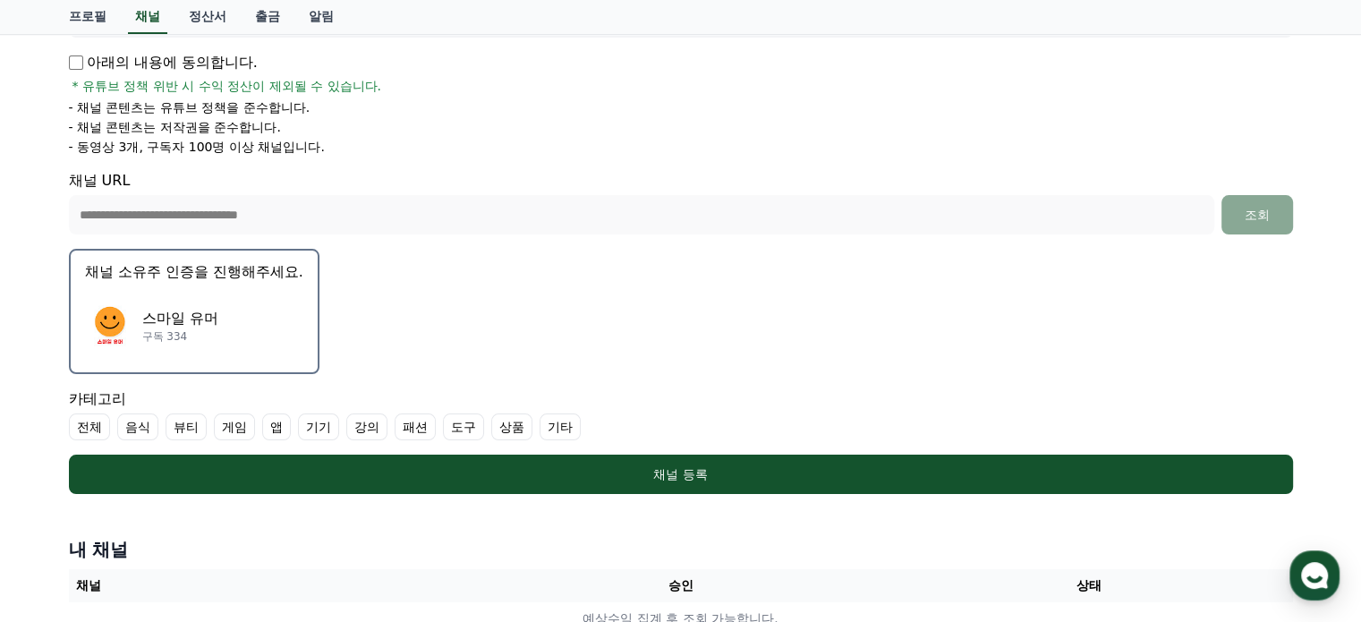
scroll to position [358, 0]
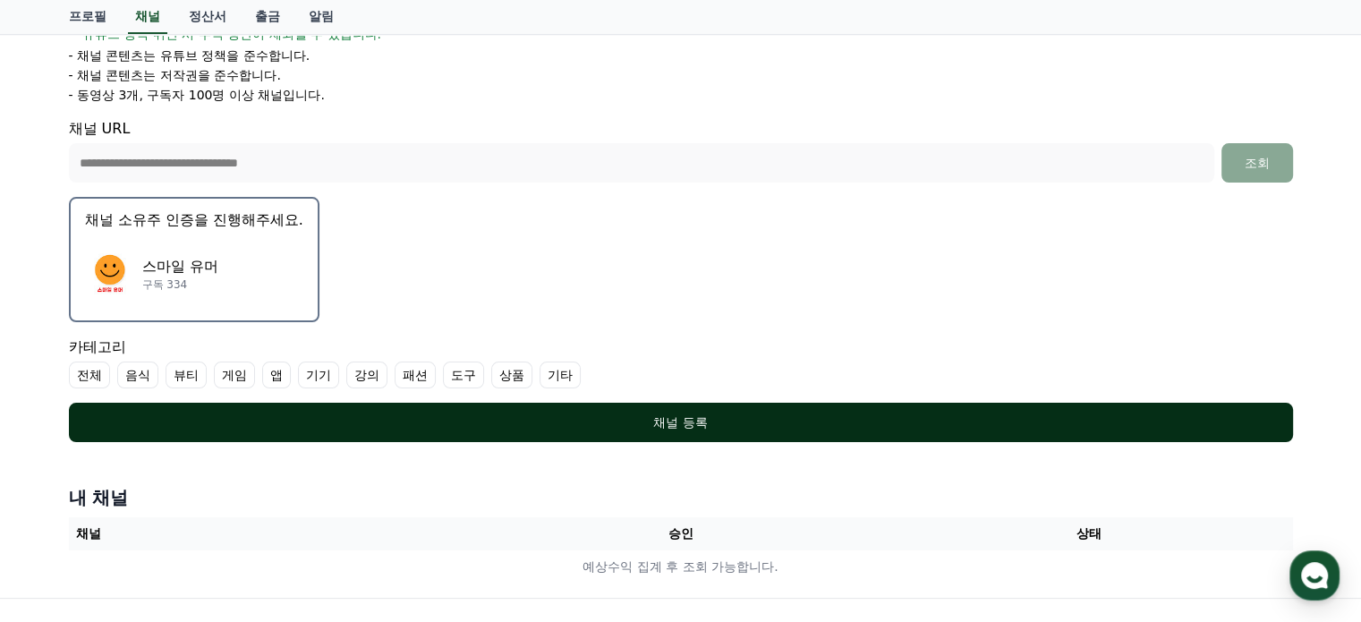
click at [663, 424] on div "채널 등록" at bounding box center [681, 422] width 1153 height 18
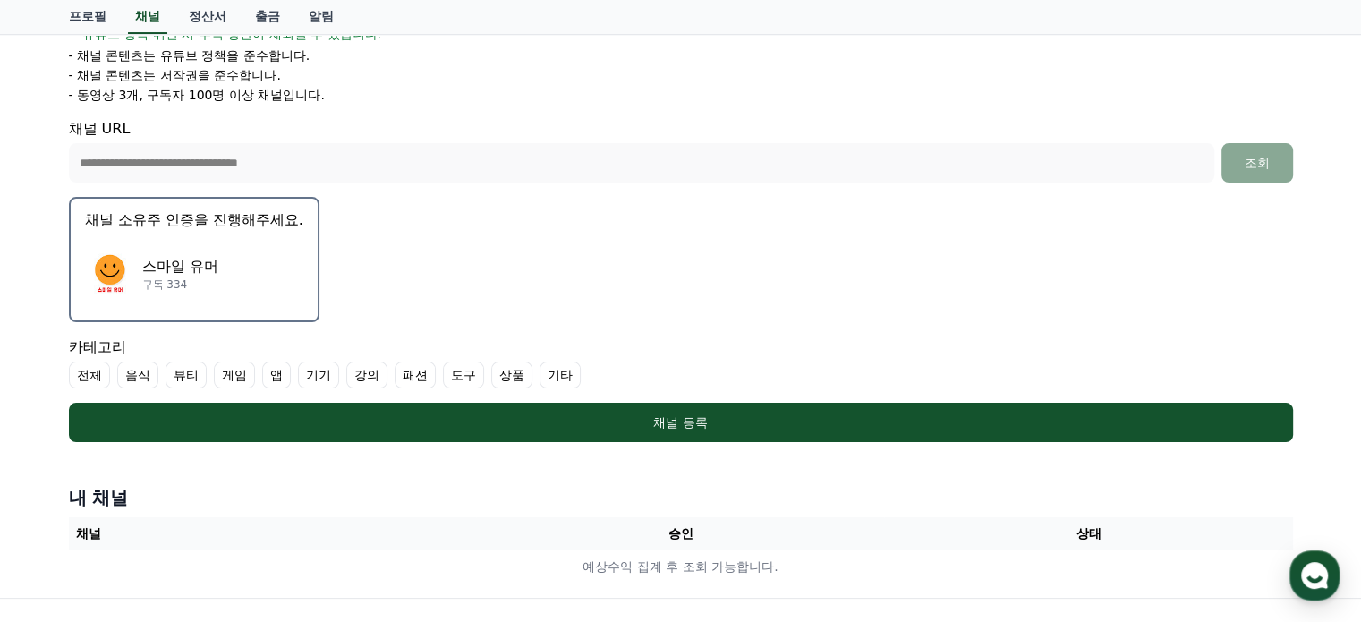
click at [550, 377] on label "기타" at bounding box center [560, 375] width 41 height 27
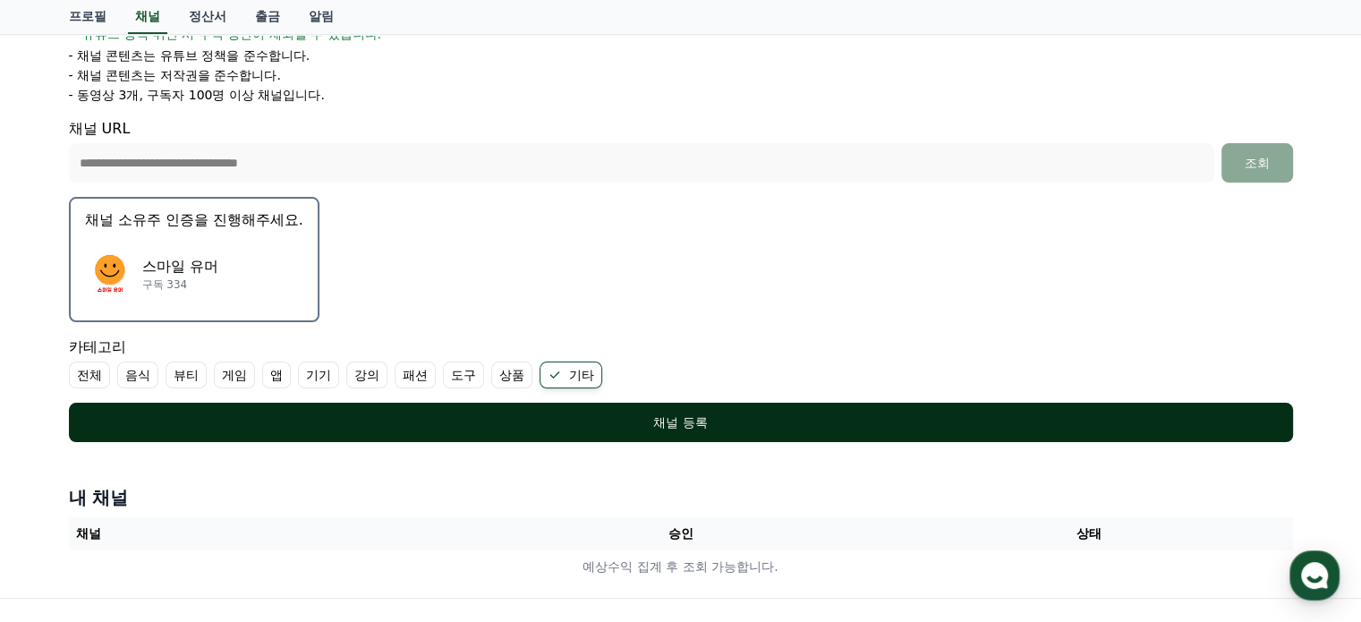
click at [712, 421] on div "채널 등록" at bounding box center [681, 422] width 1153 height 18
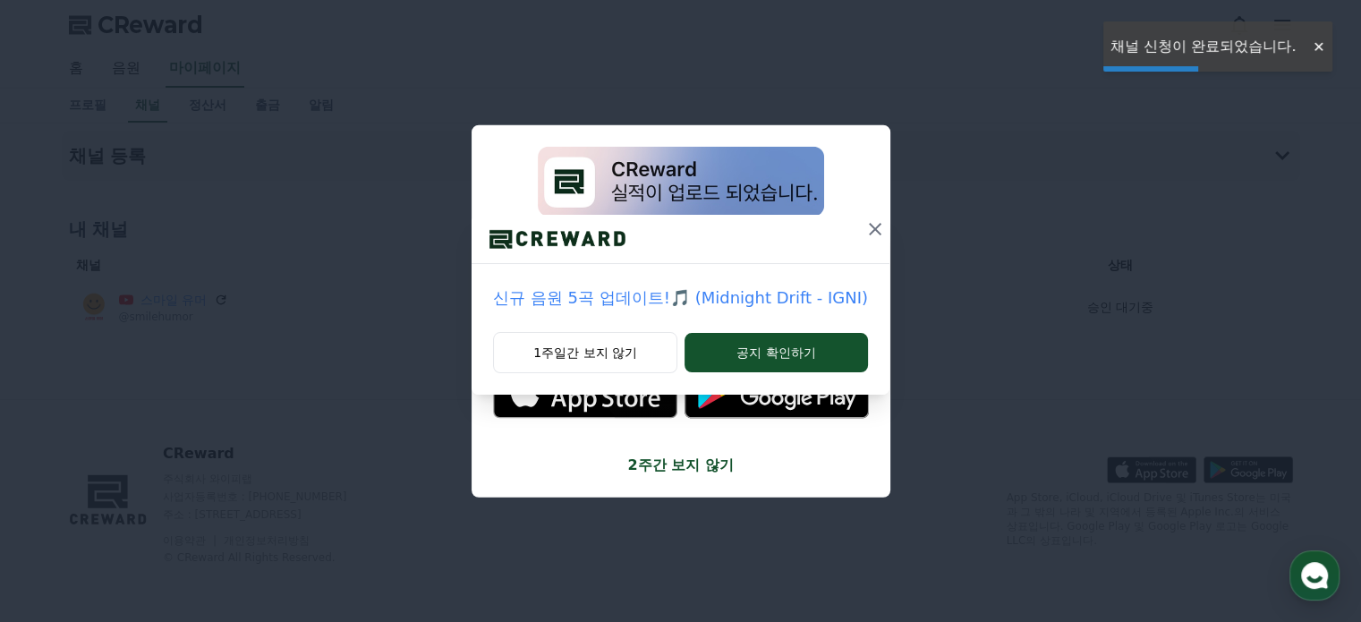
click at [869, 234] on icon at bounding box center [874, 228] width 21 height 21
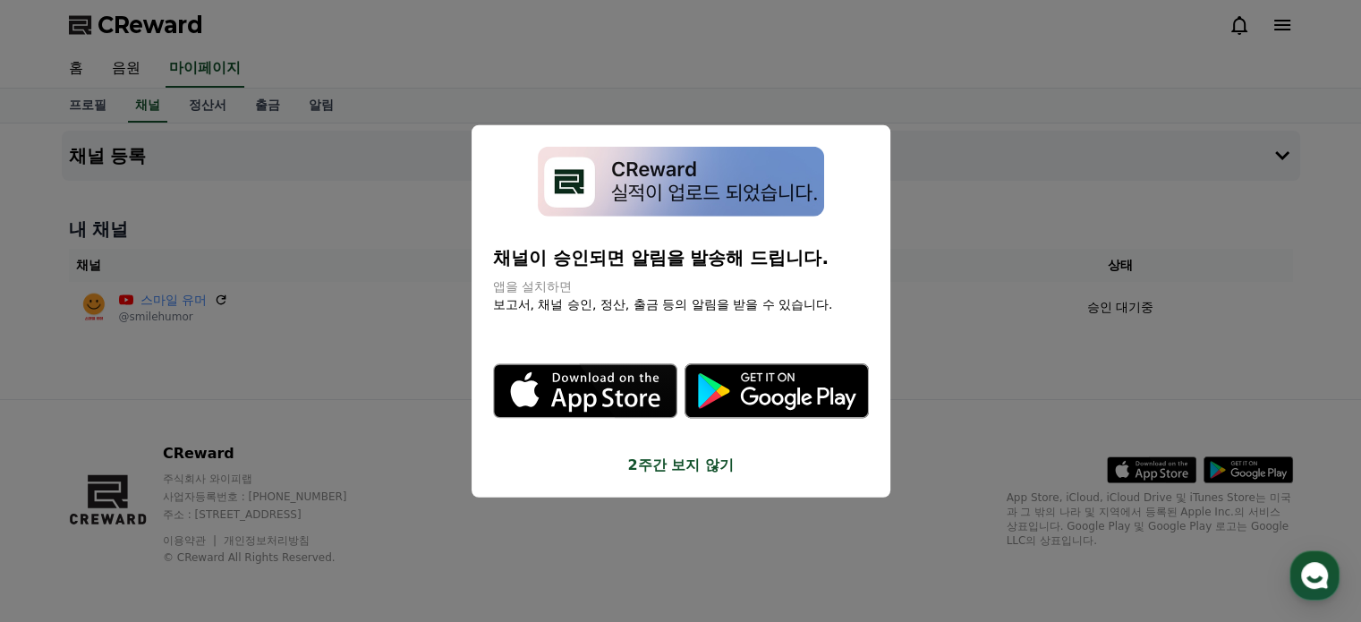
click at [966, 346] on button "close modal" at bounding box center [680, 311] width 1361 height 622
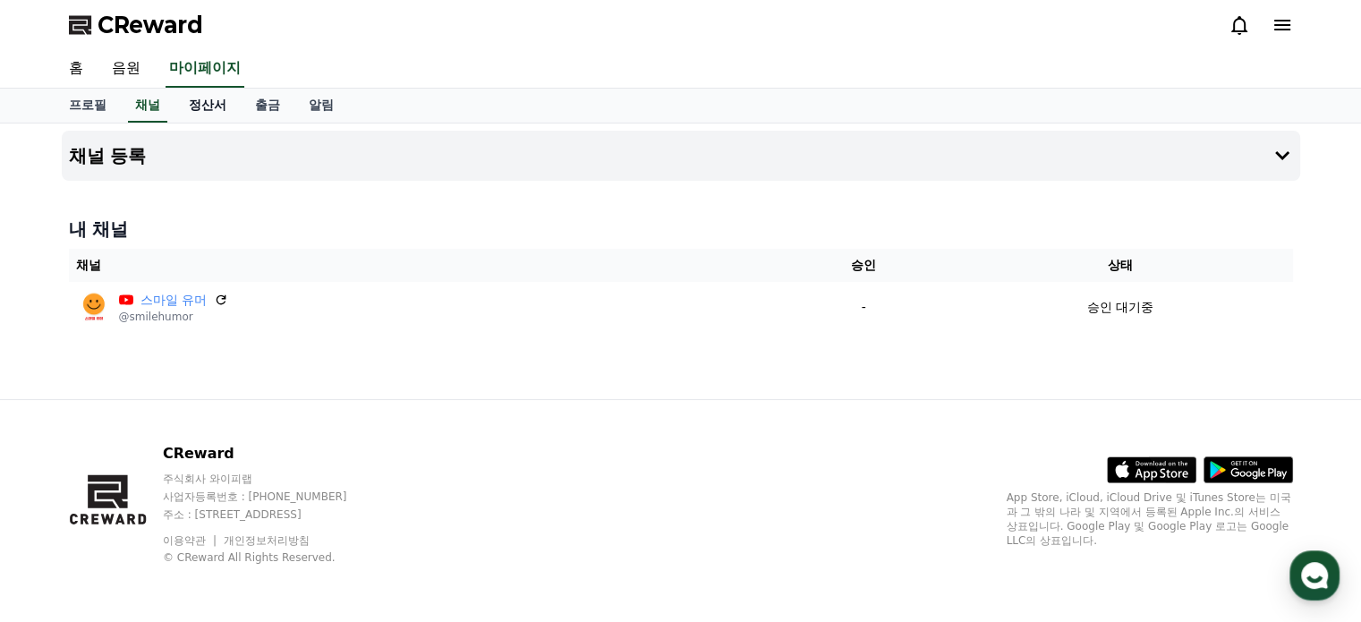
click at [205, 112] on link "정산서" at bounding box center [207, 106] width 66 height 34
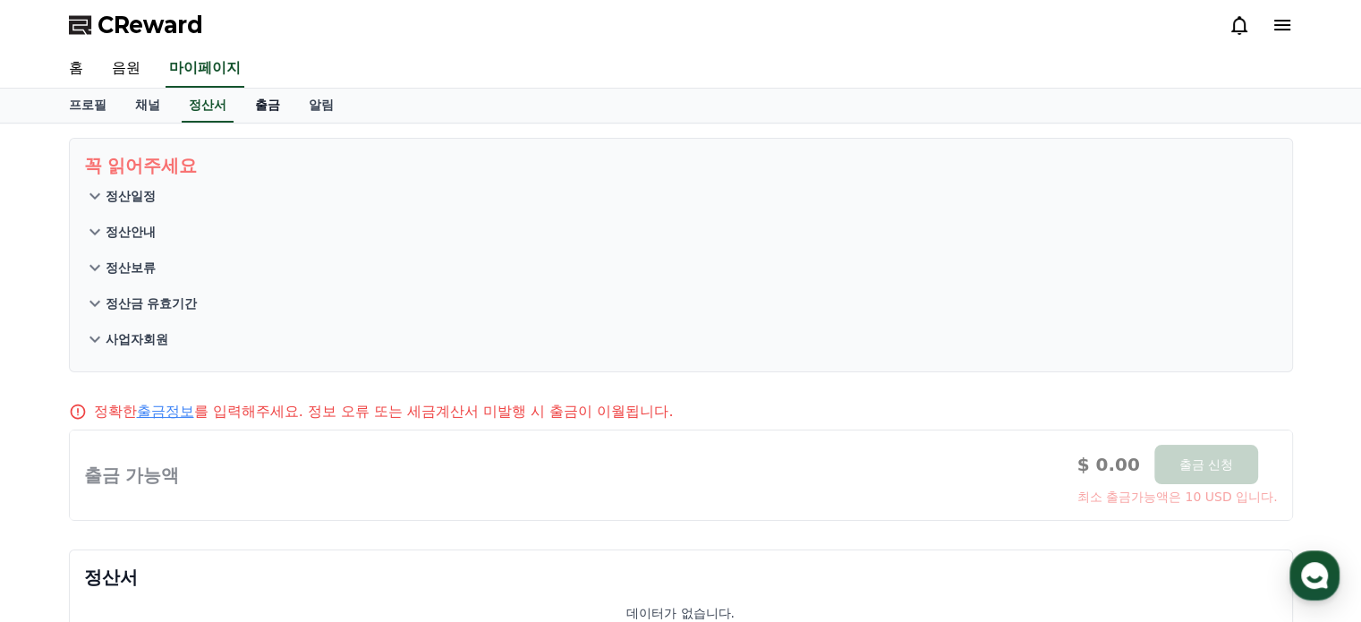
click at [270, 110] on link "출금" at bounding box center [268, 106] width 54 height 34
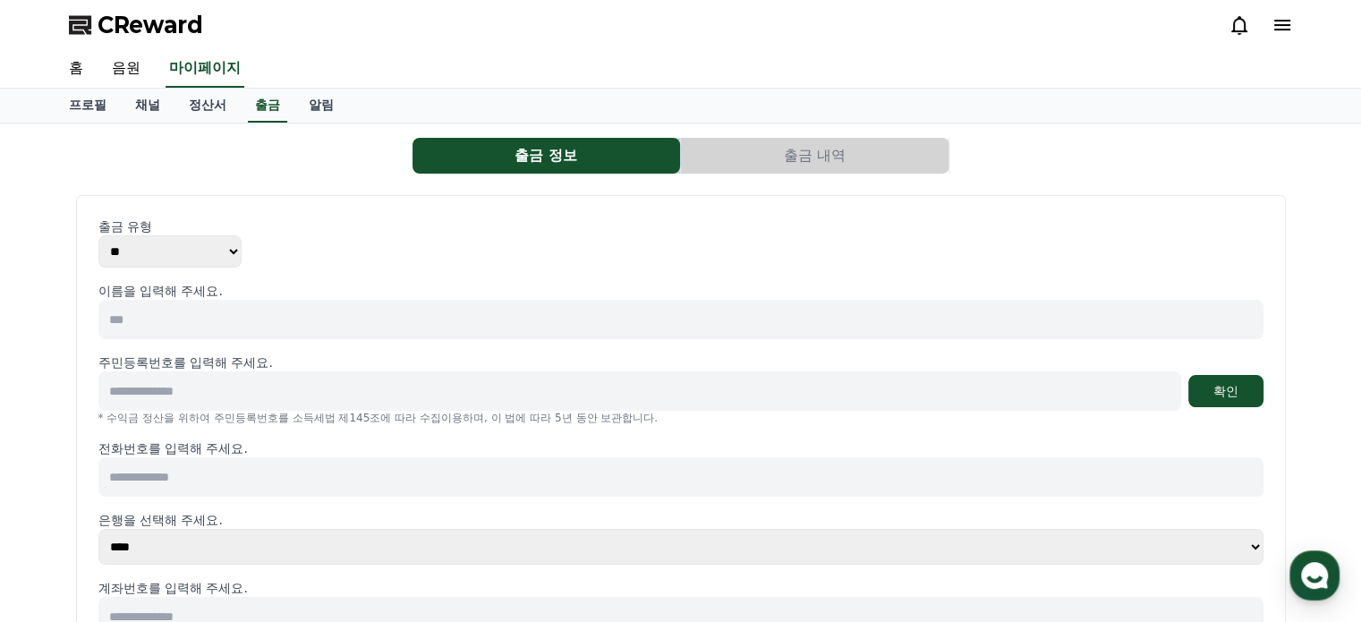
click at [248, 324] on input at bounding box center [680, 319] width 1165 height 39
type input "***"
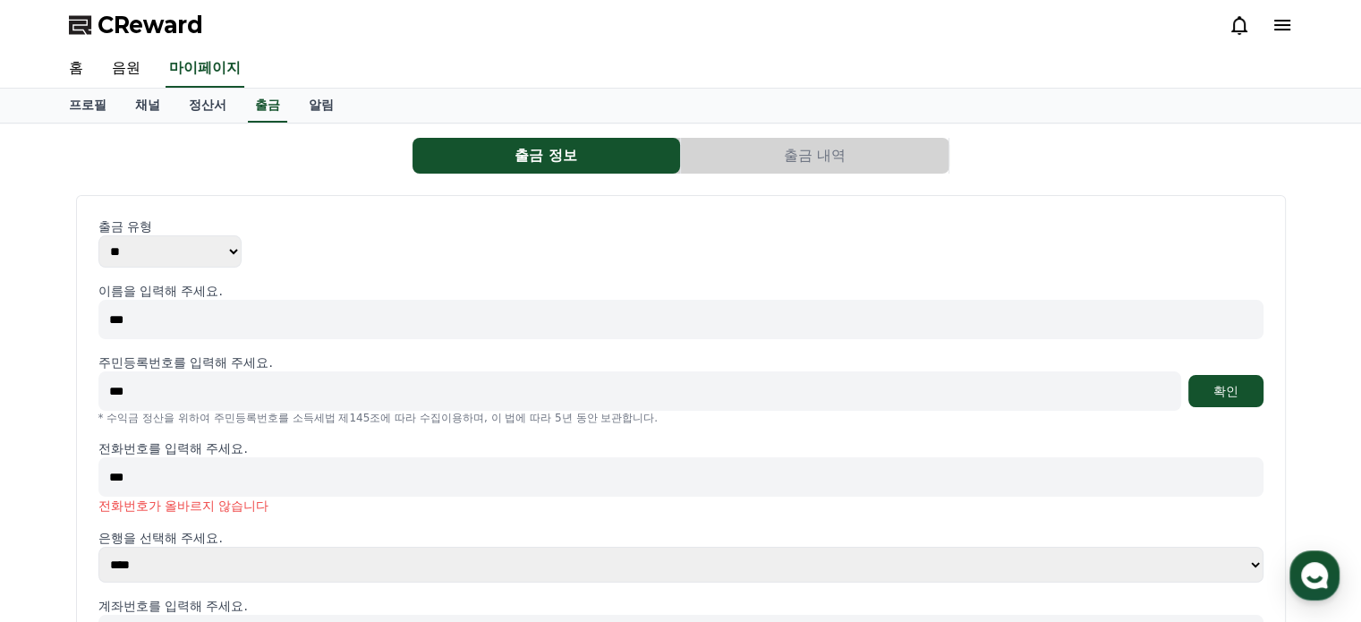
click at [170, 393] on input "***" at bounding box center [639, 390] width 1083 height 39
type input "**********"
click at [1232, 393] on button "확인" at bounding box center [1225, 391] width 75 height 32
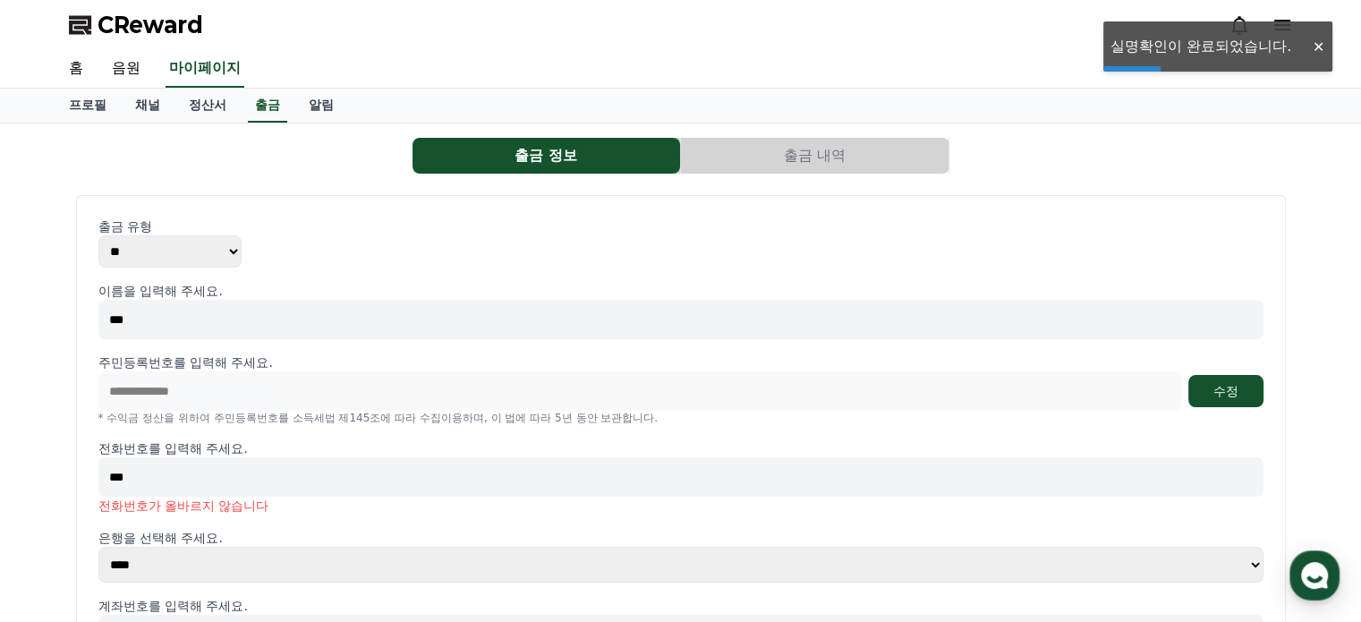
click at [347, 482] on input "***" at bounding box center [680, 476] width 1165 height 39
type input "*"
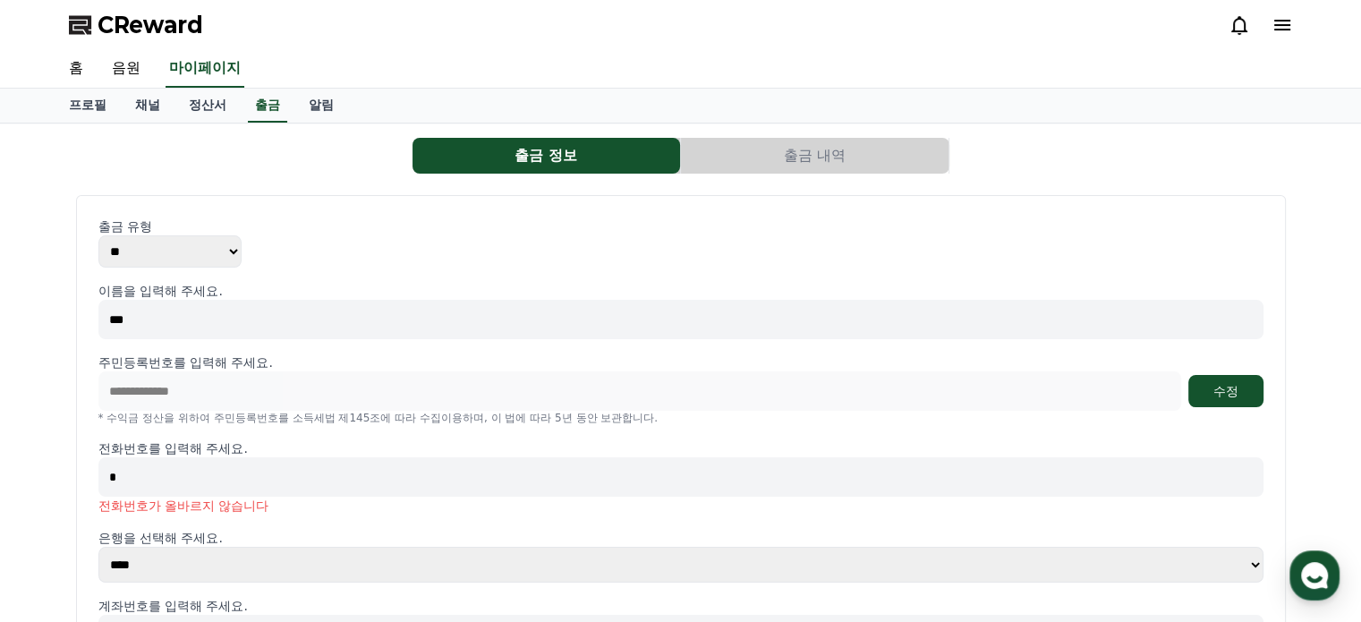
click at [340, 466] on input "*" at bounding box center [680, 476] width 1165 height 39
click at [340, 465] on input "*" at bounding box center [680, 476] width 1165 height 39
click at [340, 465] on input at bounding box center [680, 476] width 1165 height 39
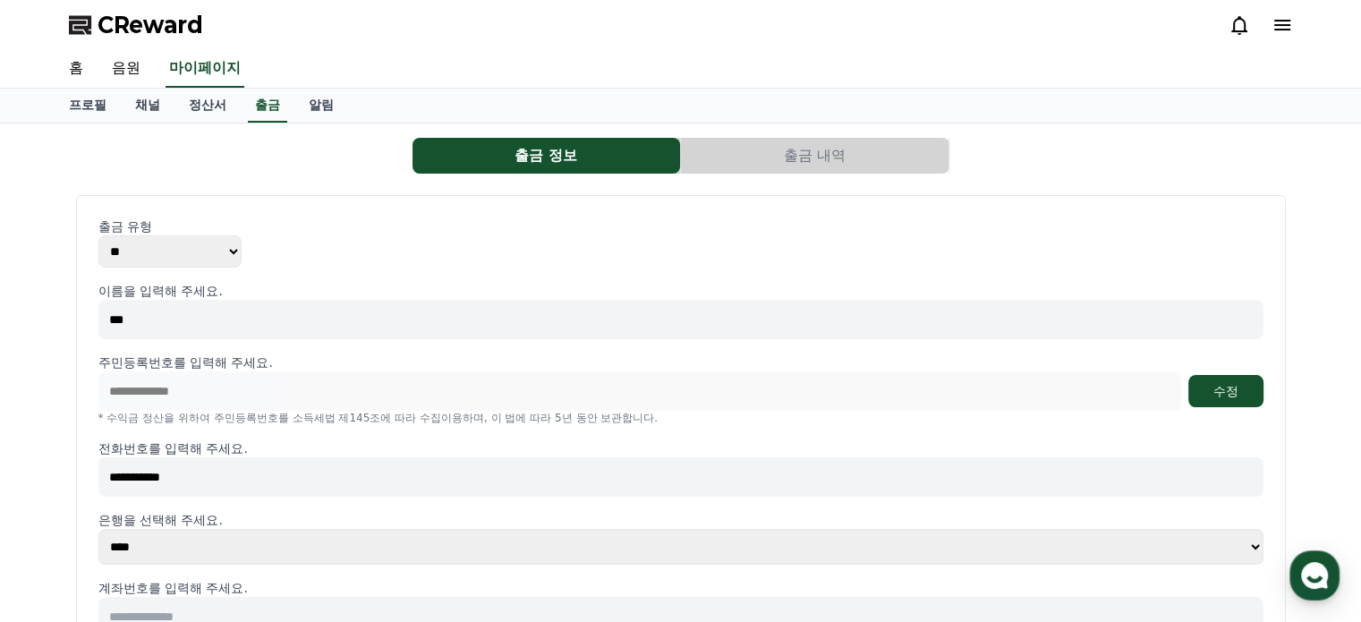
type input "**********"
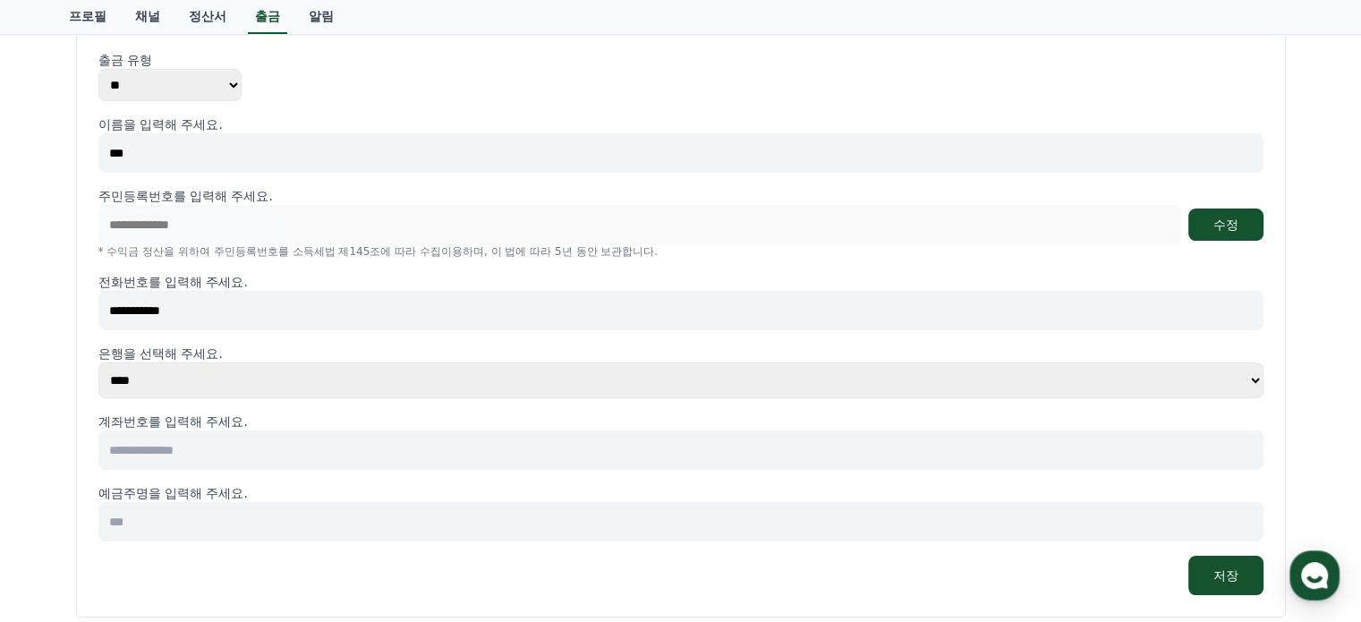
scroll to position [238, 0]
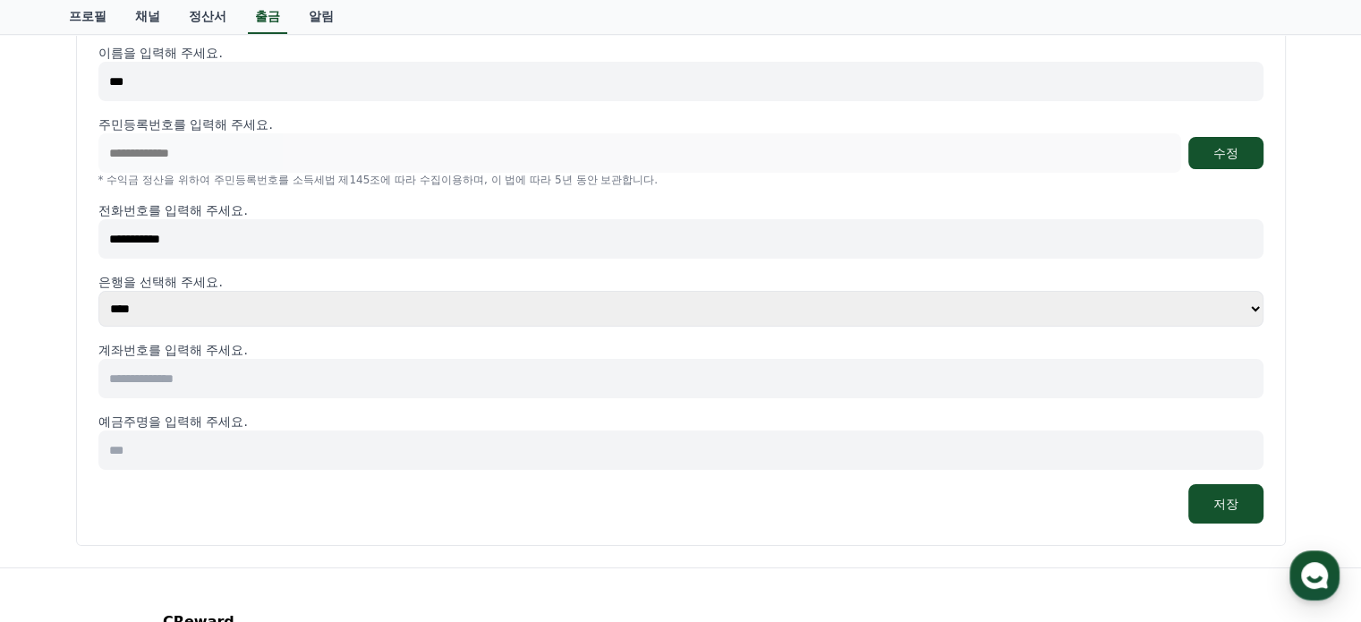
click at [499, 304] on select "**** **** **** **** **** **** **** ** ** ** ** **** *** **** **** *****" at bounding box center [680, 309] width 1165 height 36
click at [98, 291] on select "**** **** **** **** **** **** **** ** ** ** ** **** *** **** **** *****" at bounding box center [680, 309] width 1165 height 36
click at [226, 378] on input at bounding box center [680, 378] width 1165 height 39
type input "**********"
type input "*"
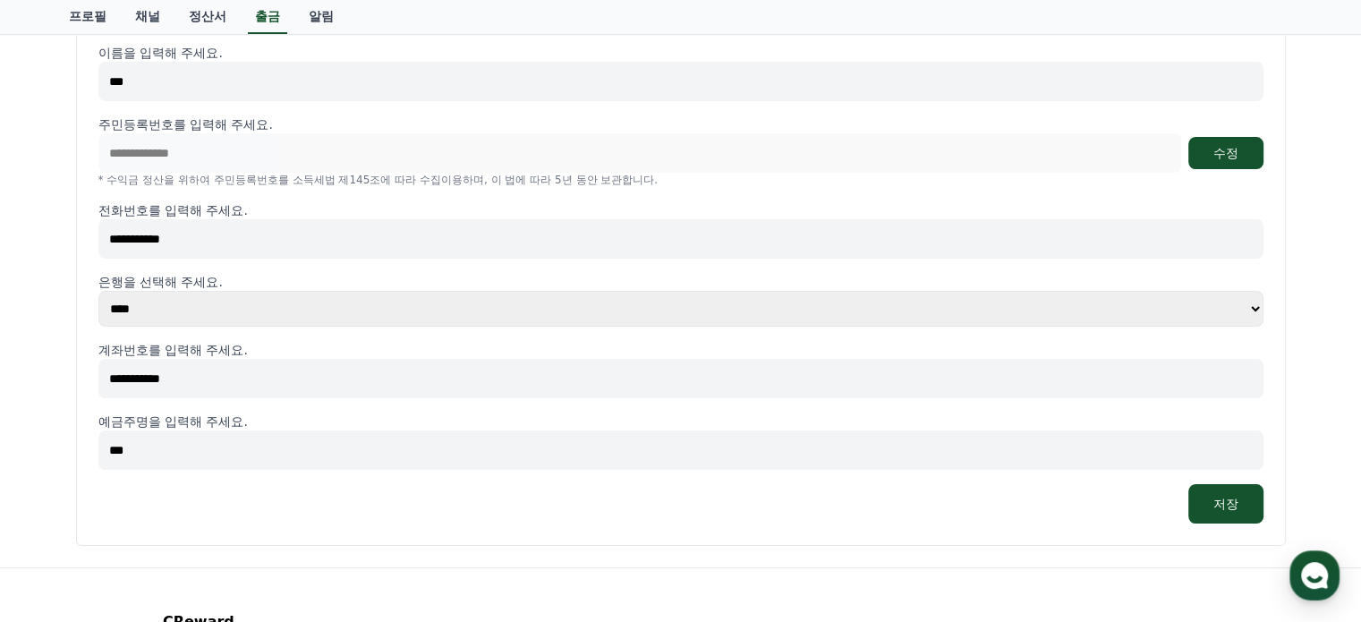
type input "***"
click at [1228, 511] on button "저장" at bounding box center [1225, 503] width 75 height 39
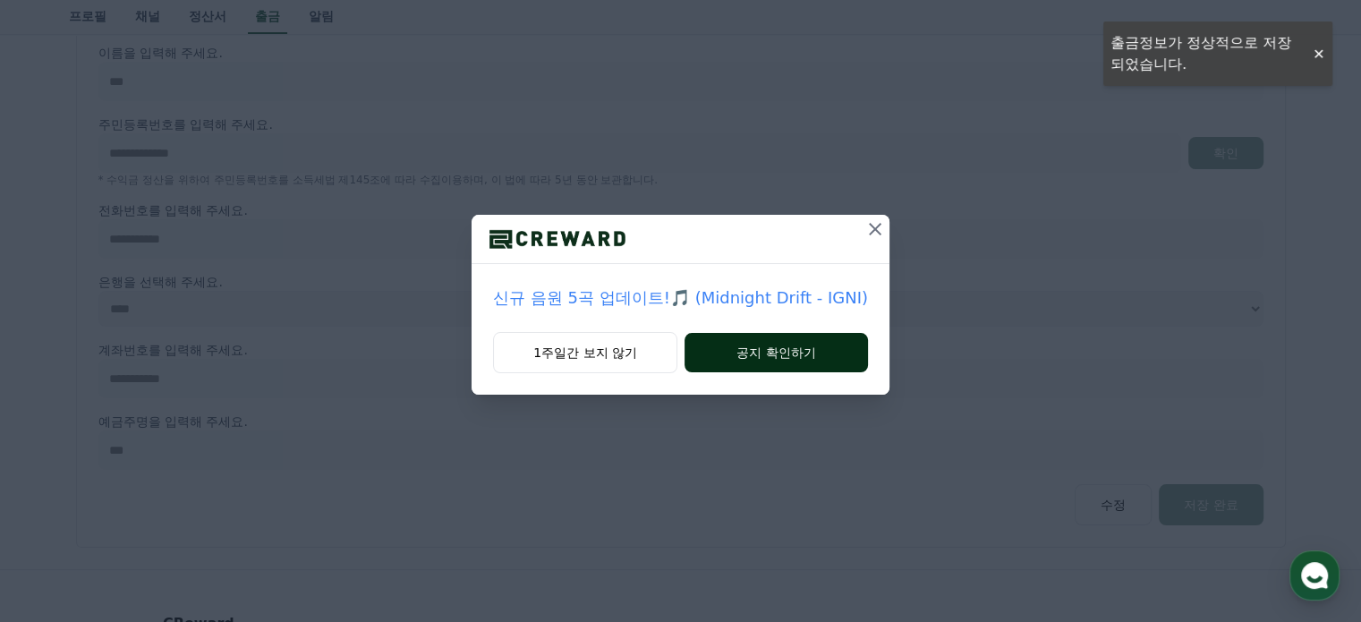
click at [789, 362] on button "공지 확인하기" at bounding box center [776, 352] width 183 height 39
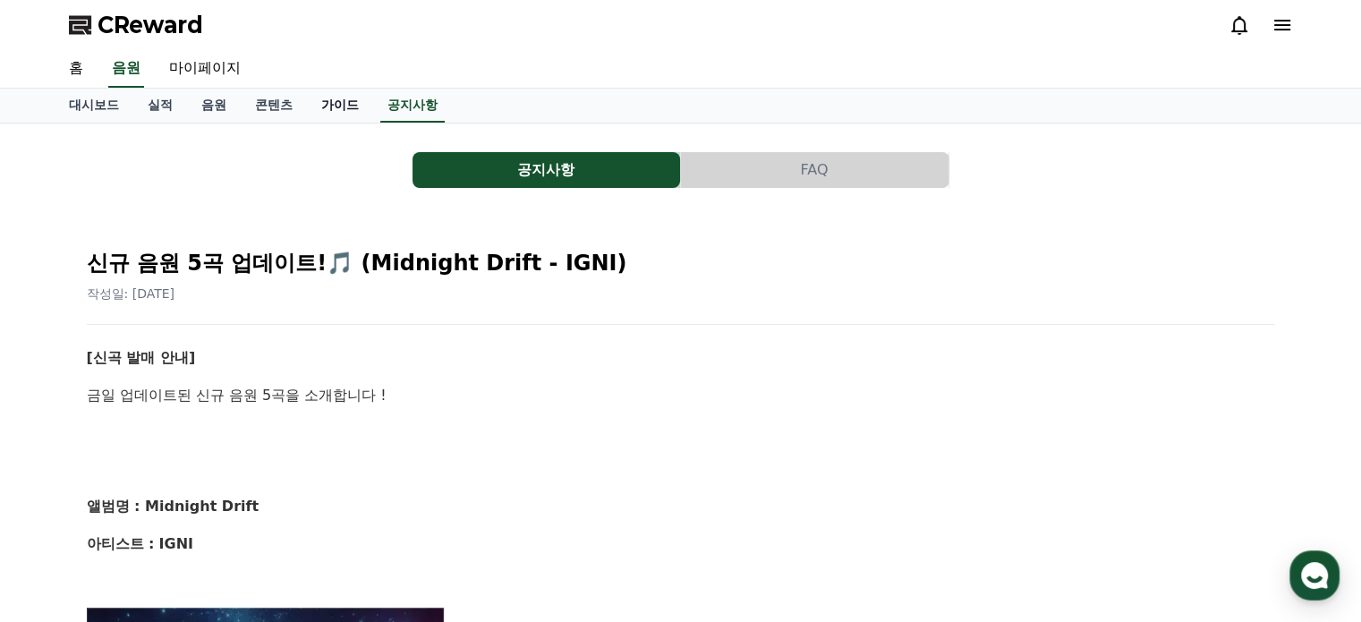
click at [347, 103] on link "가이드" at bounding box center [340, 106] width 66 height 34
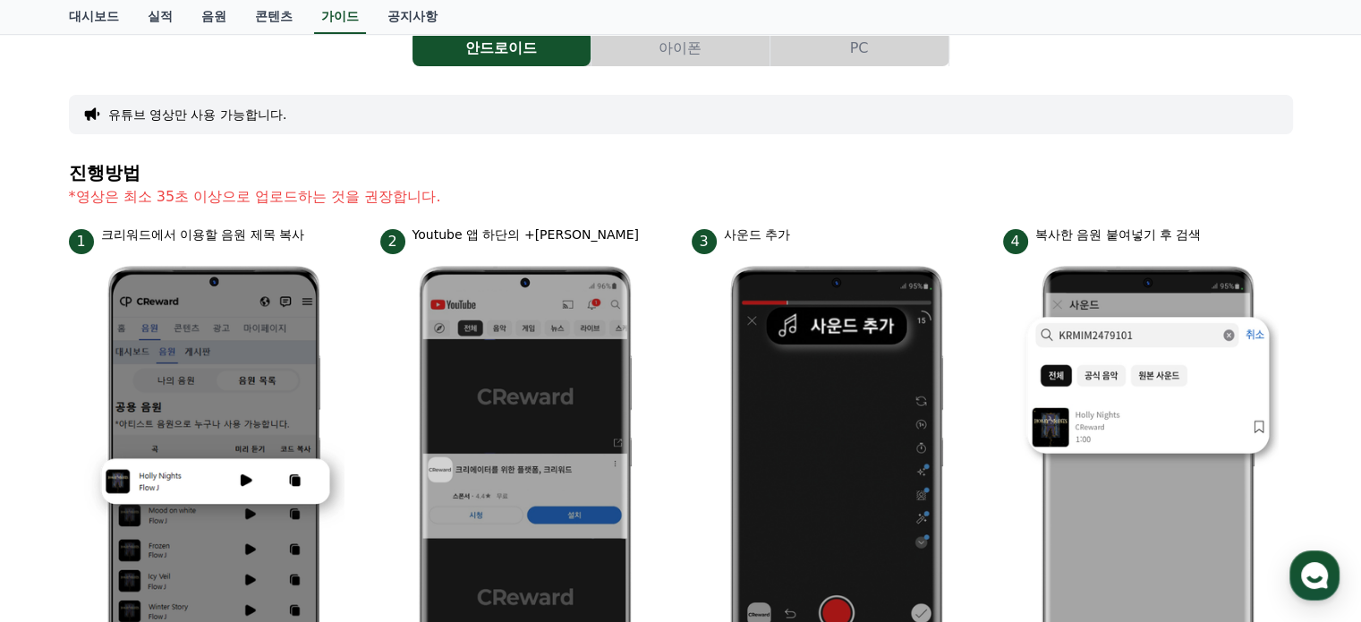
scroll to position [238, 0]
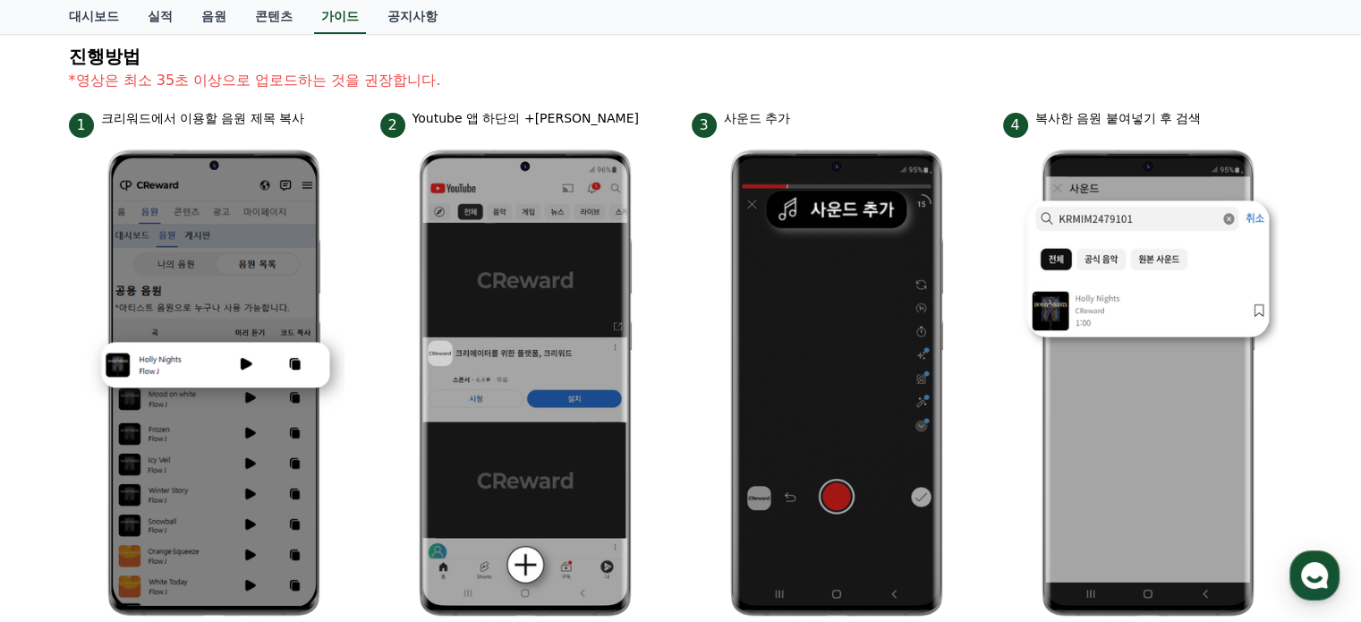
click at [1310, 189] on div "안드로이드 아이폰 PC 유튜브 영상만 사용 가능합니다. 진행방법 *영상은 최소 35초 이상으로 업로드하는 것을 권장합니다. 1 크리워드에서 이…" at bounding box center [680, 539] width 1361 height 1308
